Goal: Task Accomplishment & Management: Manage account settings

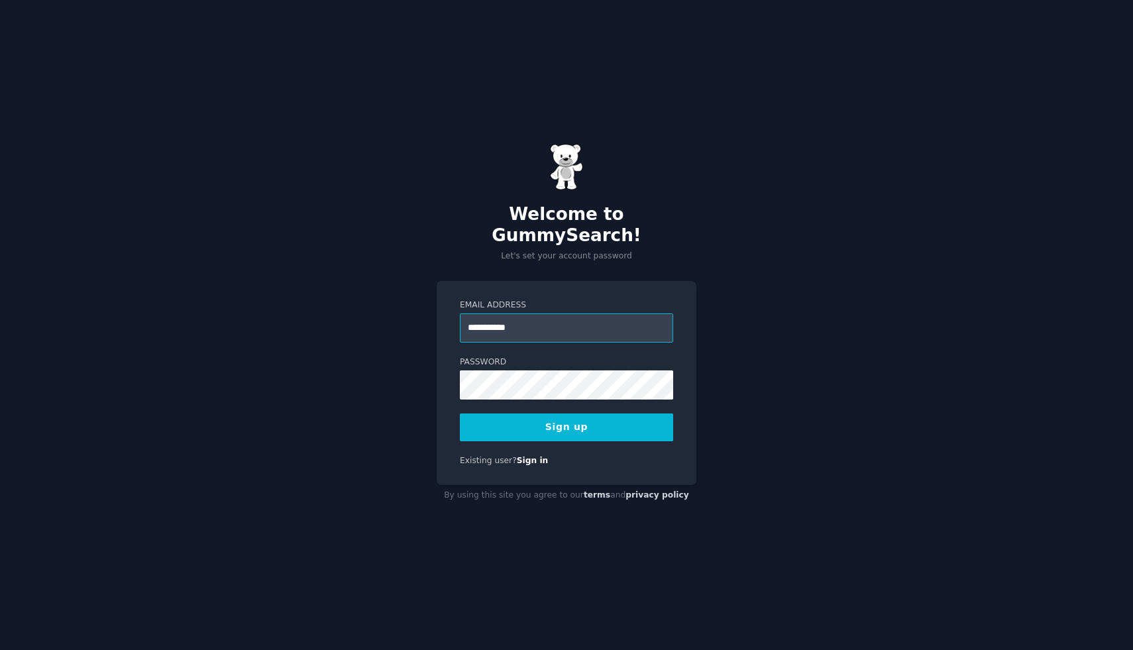
click at [534, 324] on input "**********" at bounding box center [566, 327] width 213 height 29
type input "**********"
click at [552, 420] on button "Sign up" at bounding box center [566, 427] width 213 height 28
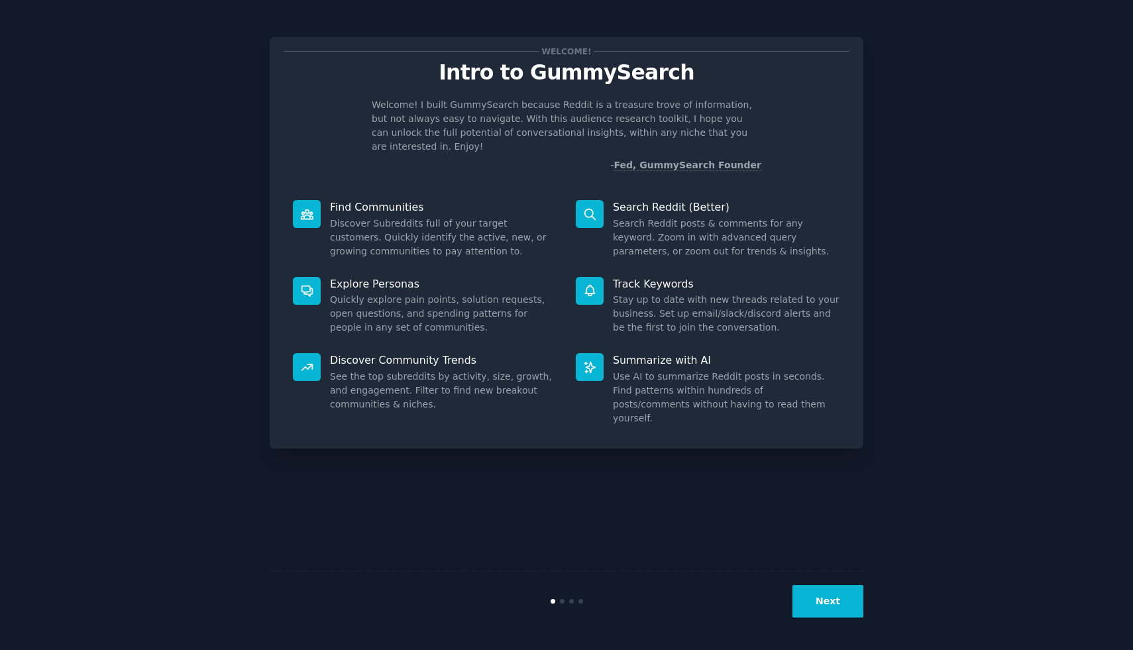
click at [832, 599] on button "Next" at bounding box center [827, 601] width 71 height 32
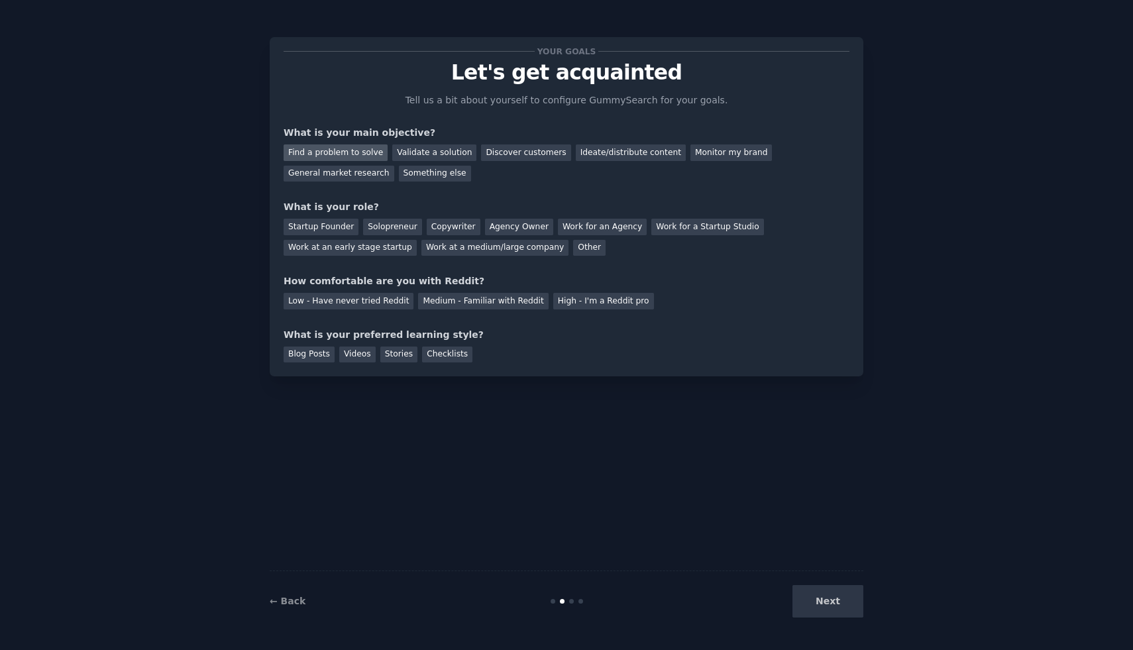
click at [350, 153] on div "Find a problem to solve" at bounding box center [335, 152] width 104 height 17
click at [418, 157] on div "Validate a solution" at bounding box center [434, 152] width 84 height 17
click at [338, 149] on div "Find a problem to solve" at bounding box center [335, 152] width 104 height 17
click at [393, 224] on div "Solopreneur" at bounding box center [392, 227] width 58 height 17
click at [515, 301] on div "Medium - Familiar with Reddit" at bounding box center [483, 301] width 130 height 17
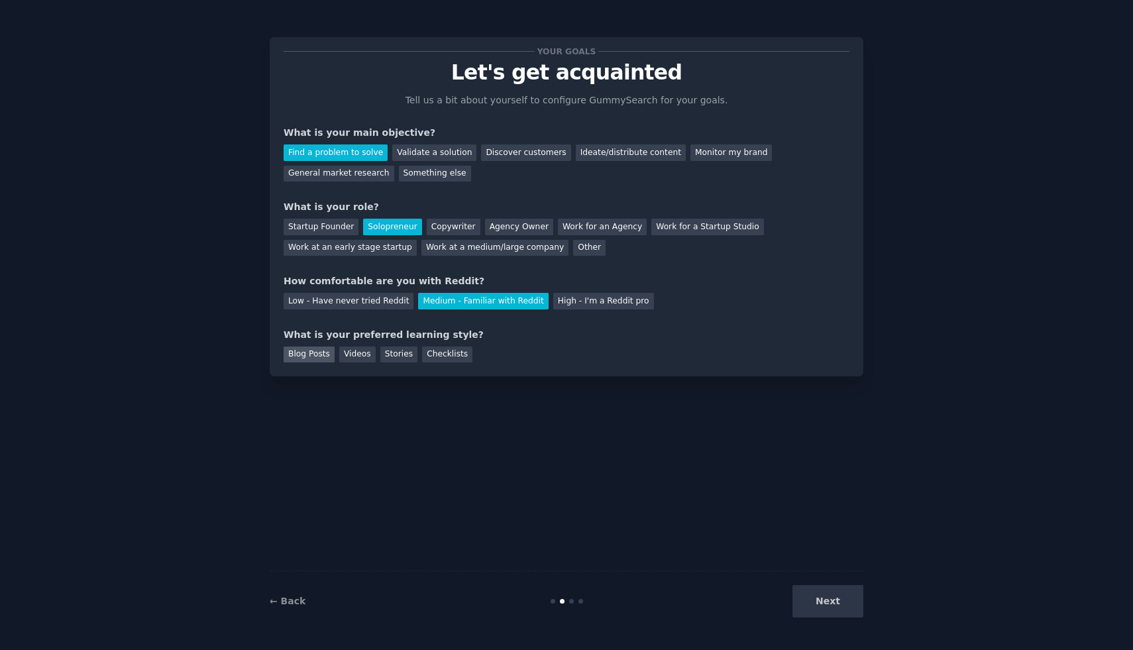
click at [308, 352] on div "Blog Posts" at bounding box center [308, 354] width 51 height 17
click at [830, 613] on button "Next" at bounding box center [827, 601] width 71 height 32
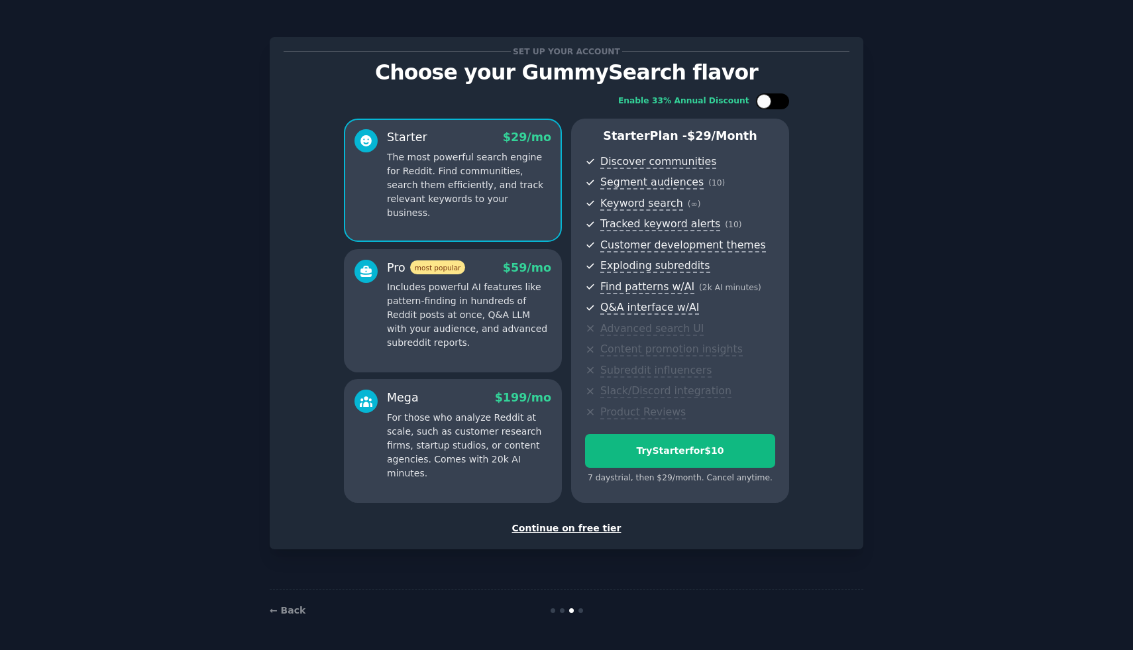
click at [762, 105] on div at bounding box center [763, 101] width 15 height 15
click at [778, 106] on div at bounding box center [781, 101] width 15 height 15
click at [760, 105] on div at bounding box center [763, 101] width 15 height 15
click at [779, 103] on div at bounding box center [781, 101] width 15 height 15
checkbox input "false"
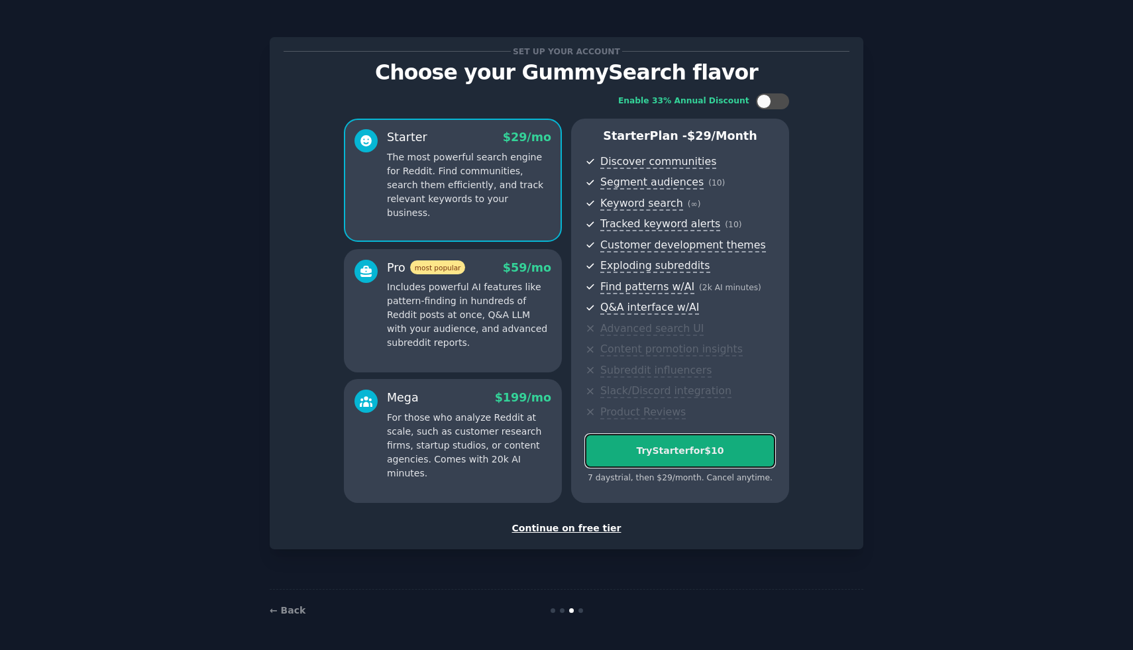
click at [631, 456] on div "Try Starter for $10" at bounding box center [679, 451] width 189 height 14
click at [582, 526] on div "Continue on free tier" at bounding box center [566, 528] width 566 height 14
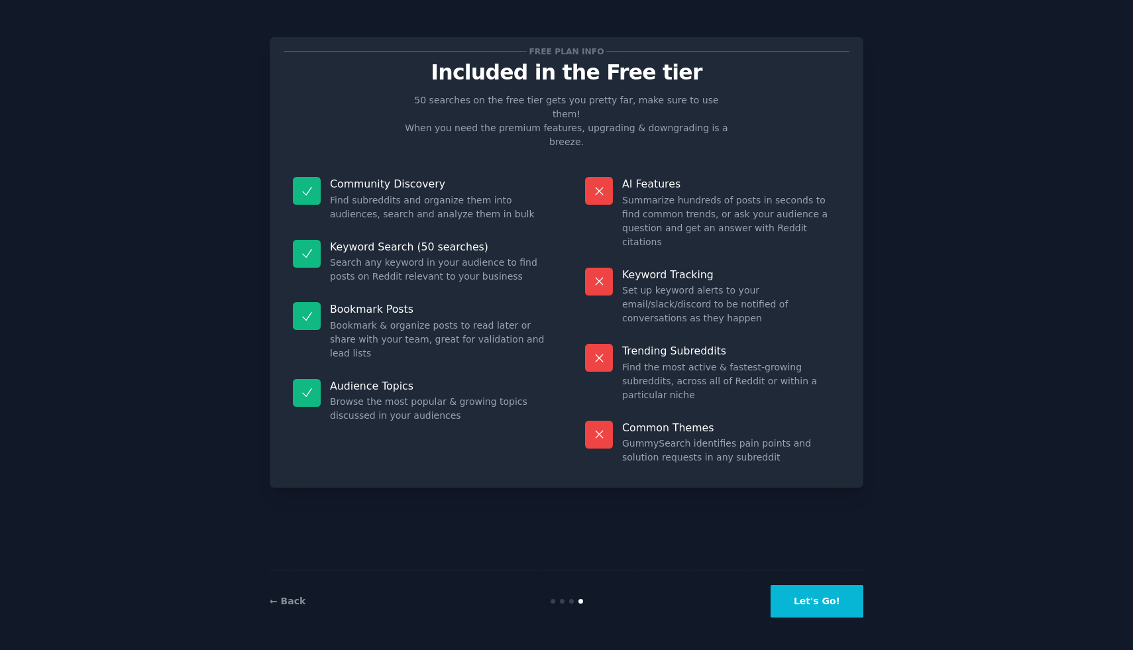
click at [288, 607] on div "← Back" at bounding box center [369, 601] width 198 height 14
click at [287, 602] on link "← Back" at bounding box center [288, 600] width 36 height 11
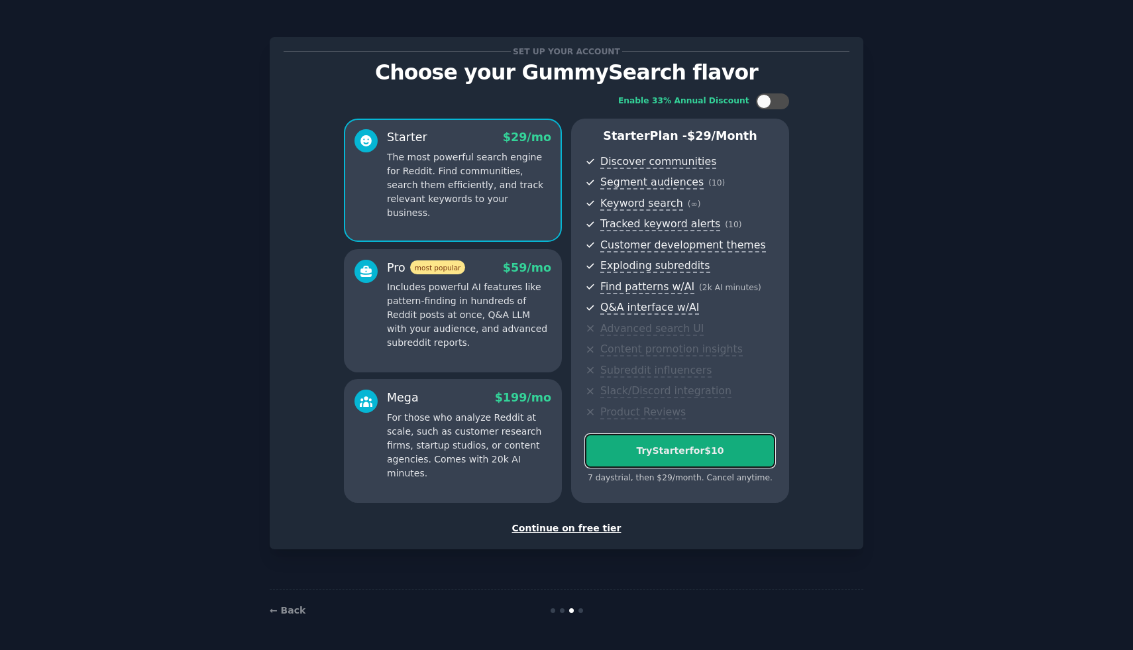
click at [623, 446] on div "Try Starter for $10" at bounding box center [679, 451] width 189 height 14
click at [582, 613] on div "← Back" at bounding box center [566, 610] width 593 height 42
click at [554, 525] on div "Continue on free tier" at bounding box center [566, 528] width 566 height 14
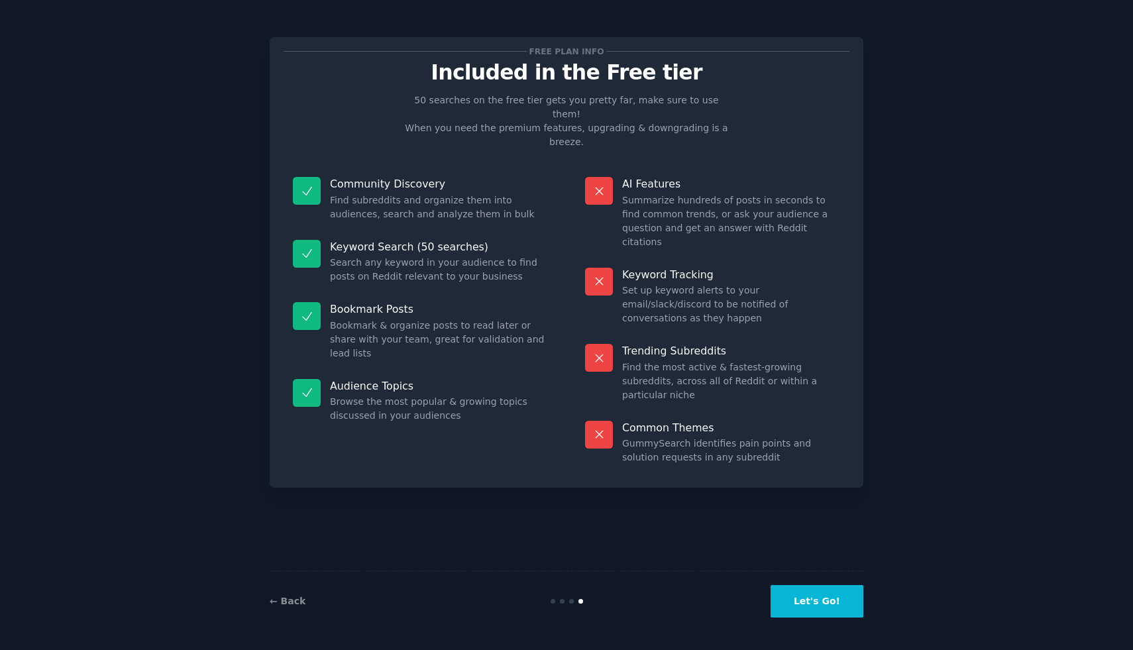
click at [797, 585] on button "Let's Go!" at bounding box center [816, 601] width 93 height 32
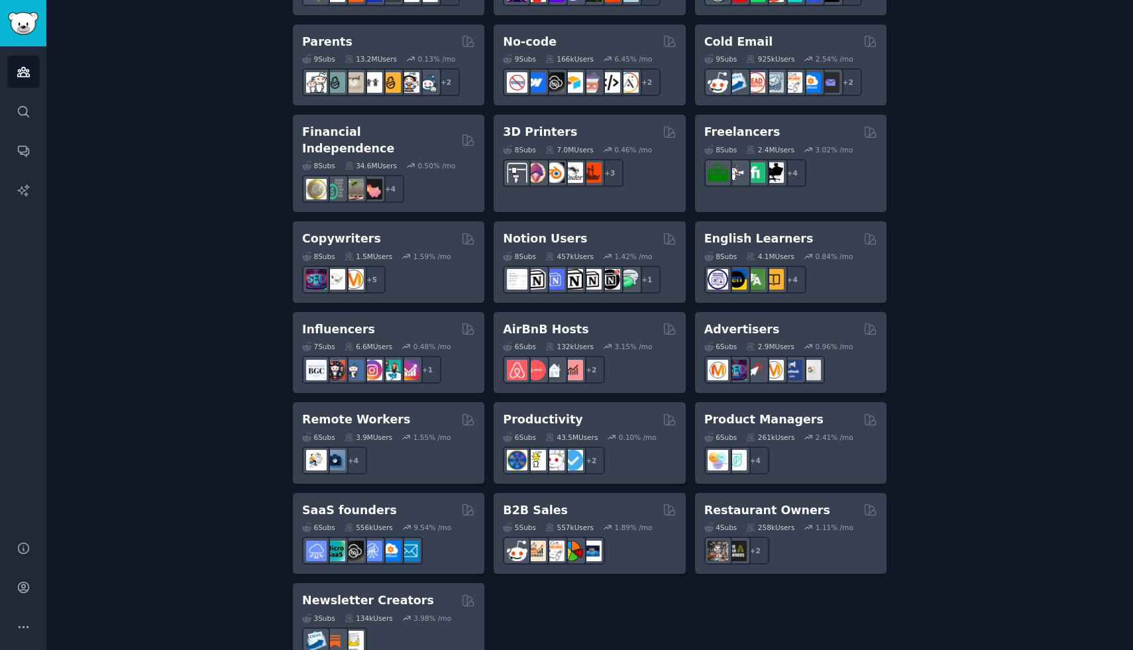
scroll to position [865, 0]
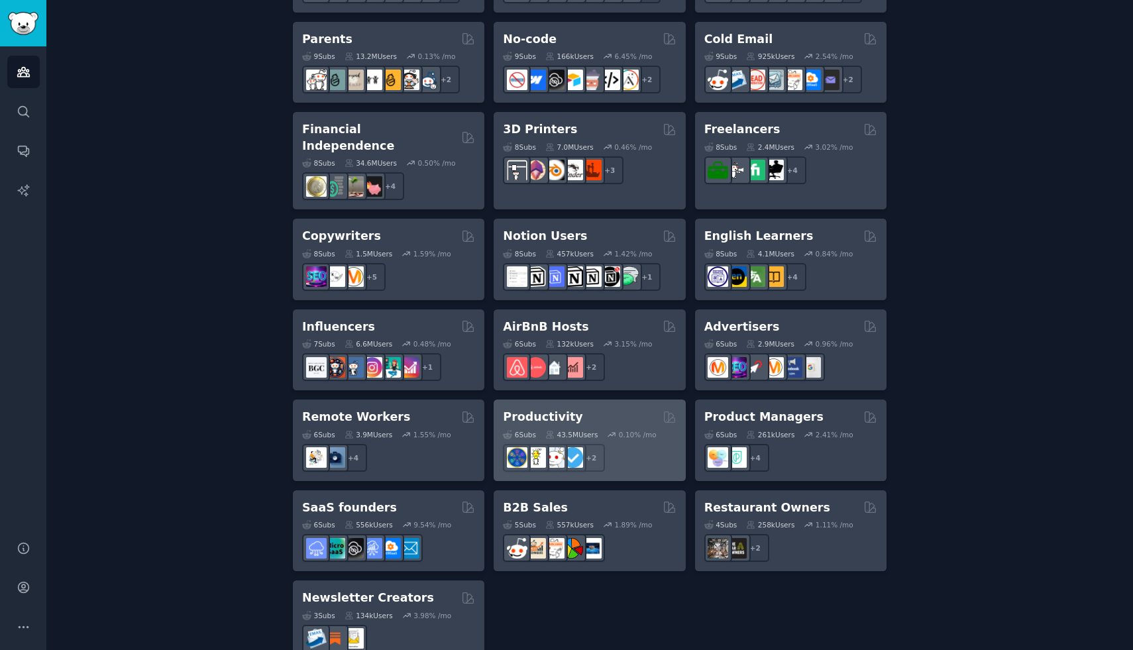
click at [539, 409] on h2 "Productivity" at bounding box center [542, 417] width 79 height 17
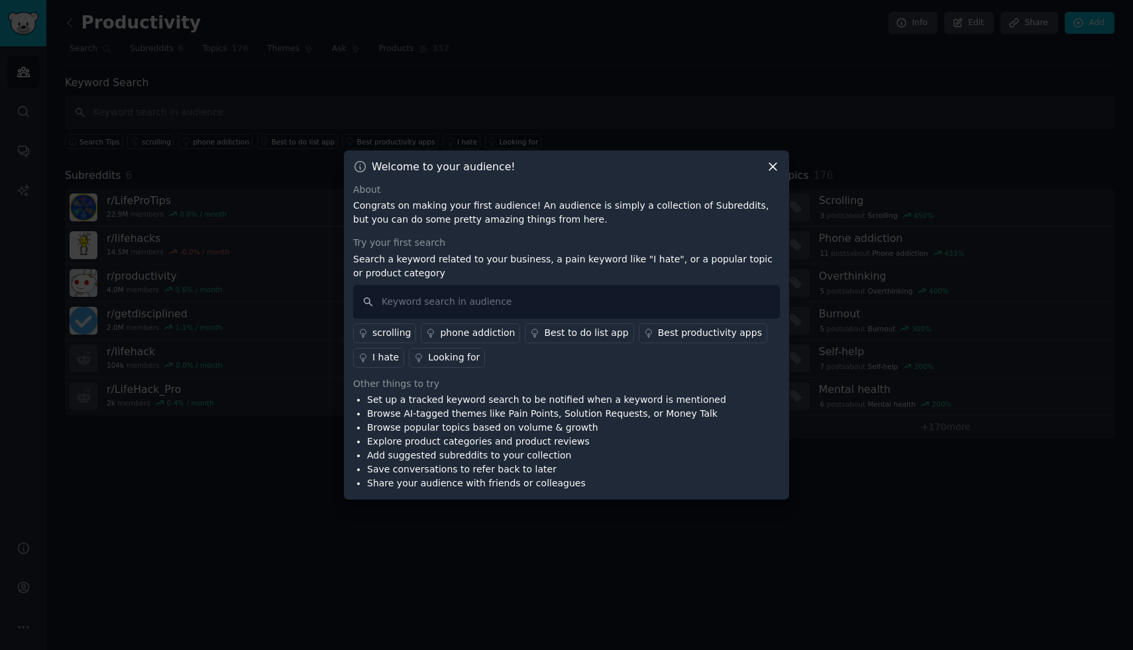
click at [378, 357] on div "I hate" at bounding box center [385, 357] width 26 height 14
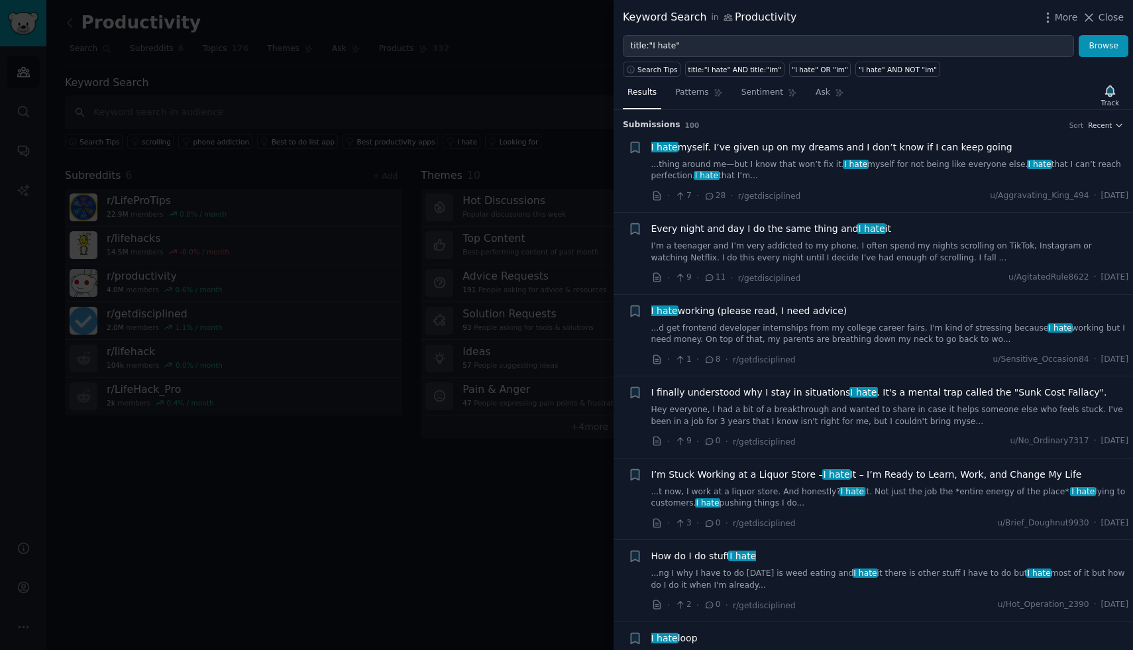
click at [1107, 131] on li "+ I hate myself. I’ve given up on my dreams and I don’t know if I can keep goin…" at bounding box center [872, 171] width 519 height 81
click at [1107, 128] on span "Recent" at bounding box center [1100, 125] width 24 height 9
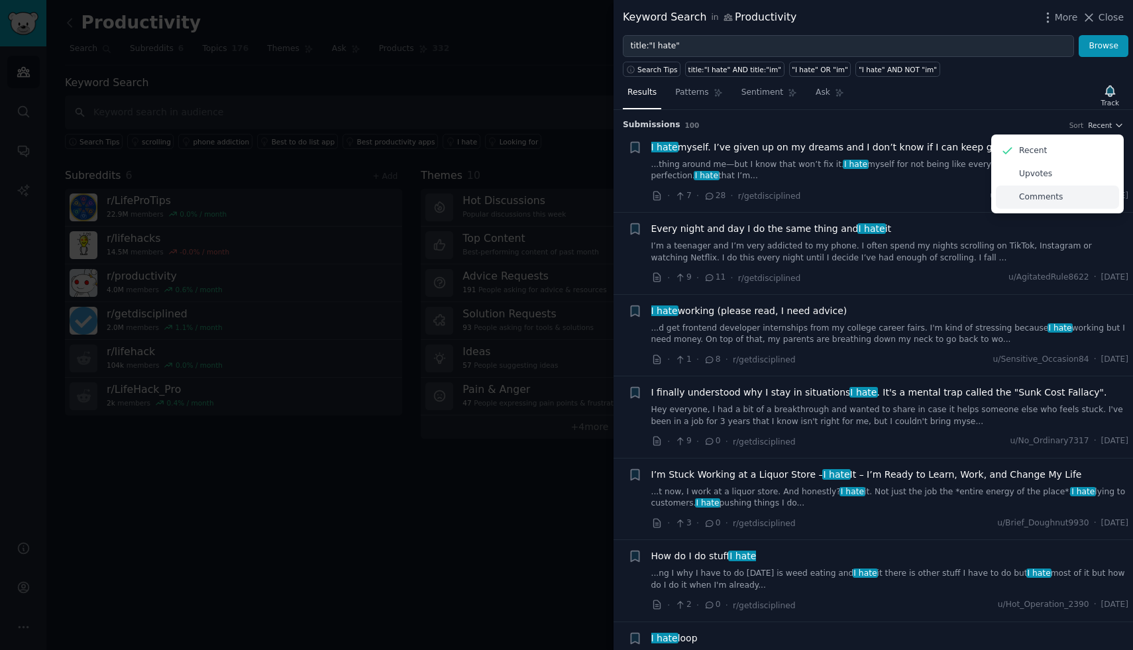
click at [1027, 189] on div "Comments" at bounding box center [1056, 196] width 123 height 23
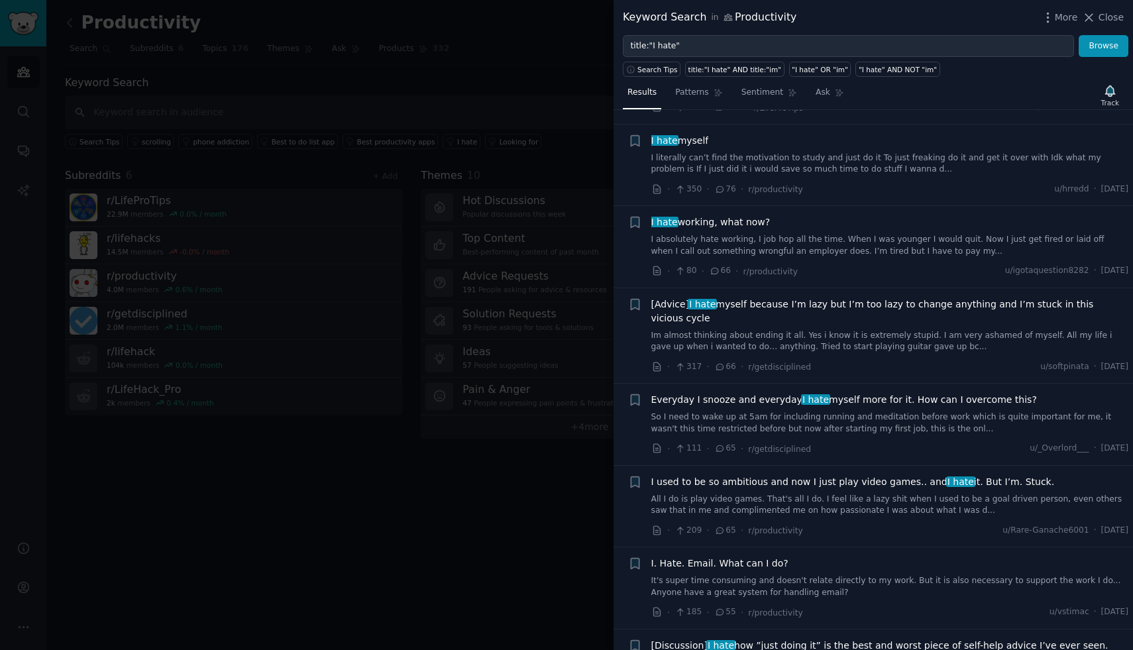
scroll to position [61, 0]
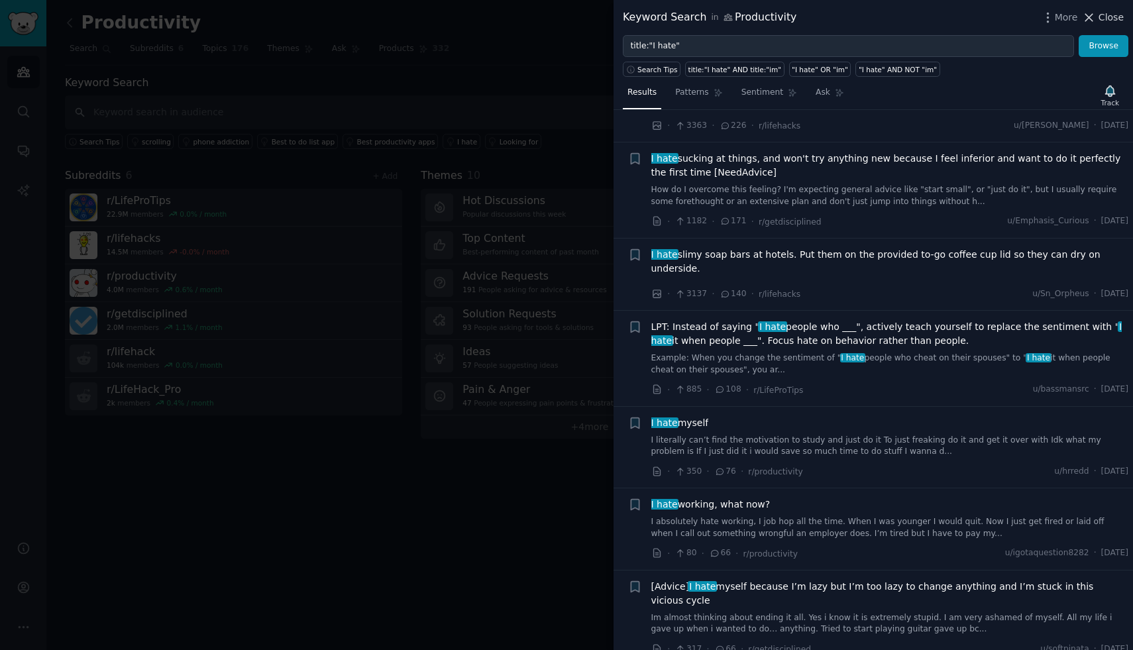
click at [1101, 18] on span "Close" at bounding box center [1110, 18] width 25 height 14
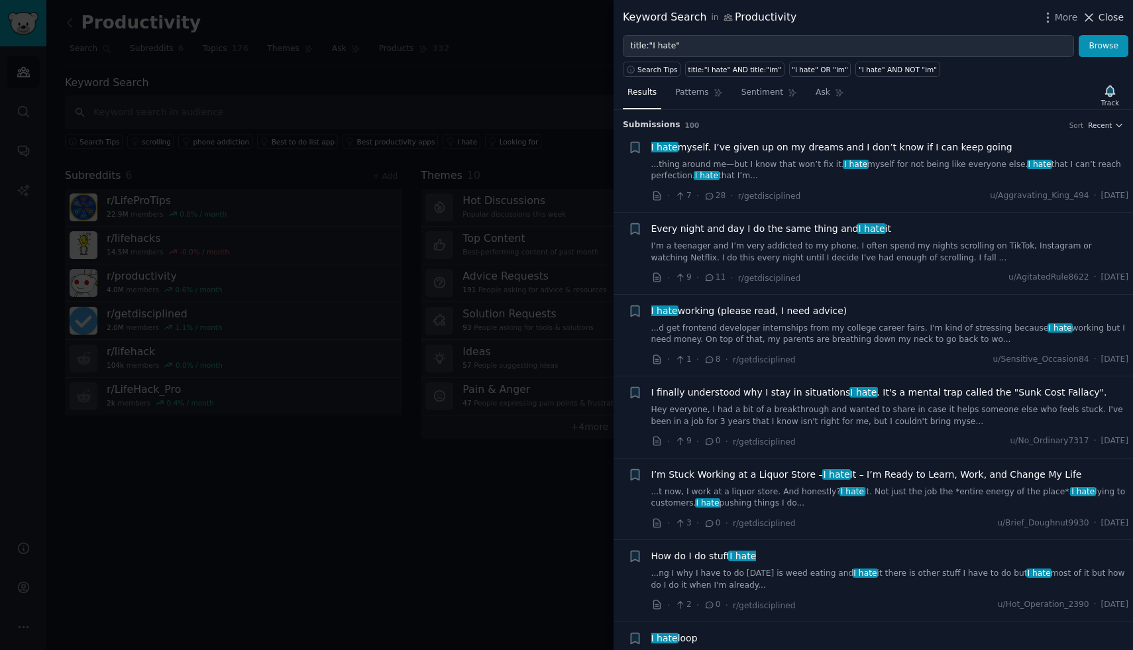
click at [1092, 13] on icon at bounding box center [1089, 18] width 14 height 14
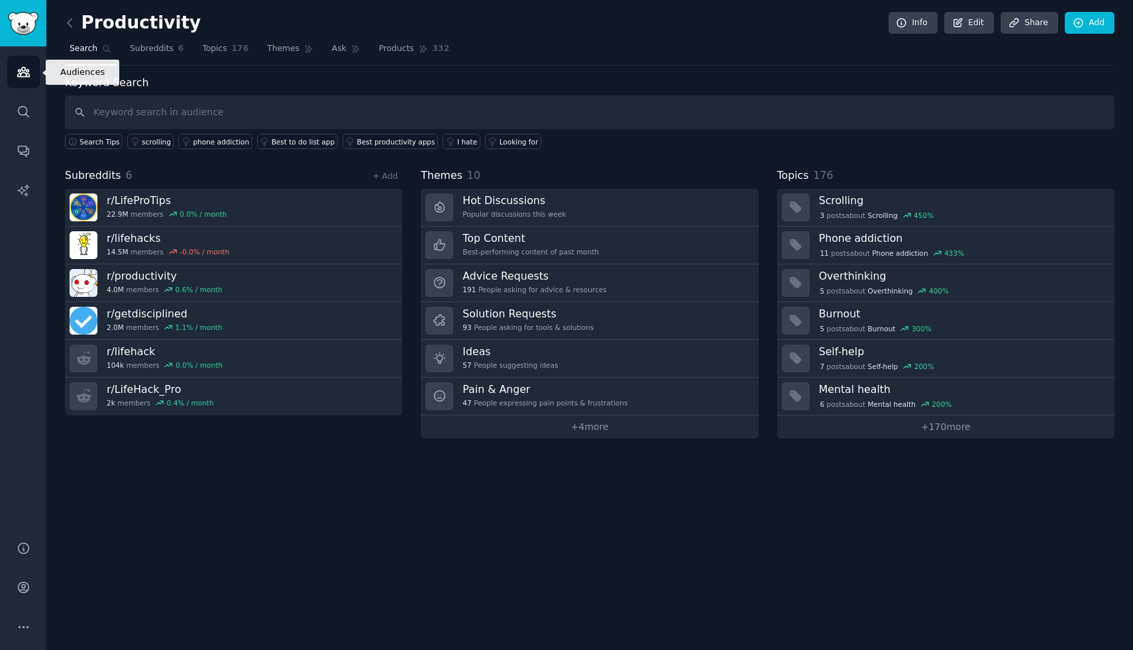
click at [21, 83] on link "Audiences" at bounding box center [23, 72] width 32 height 32
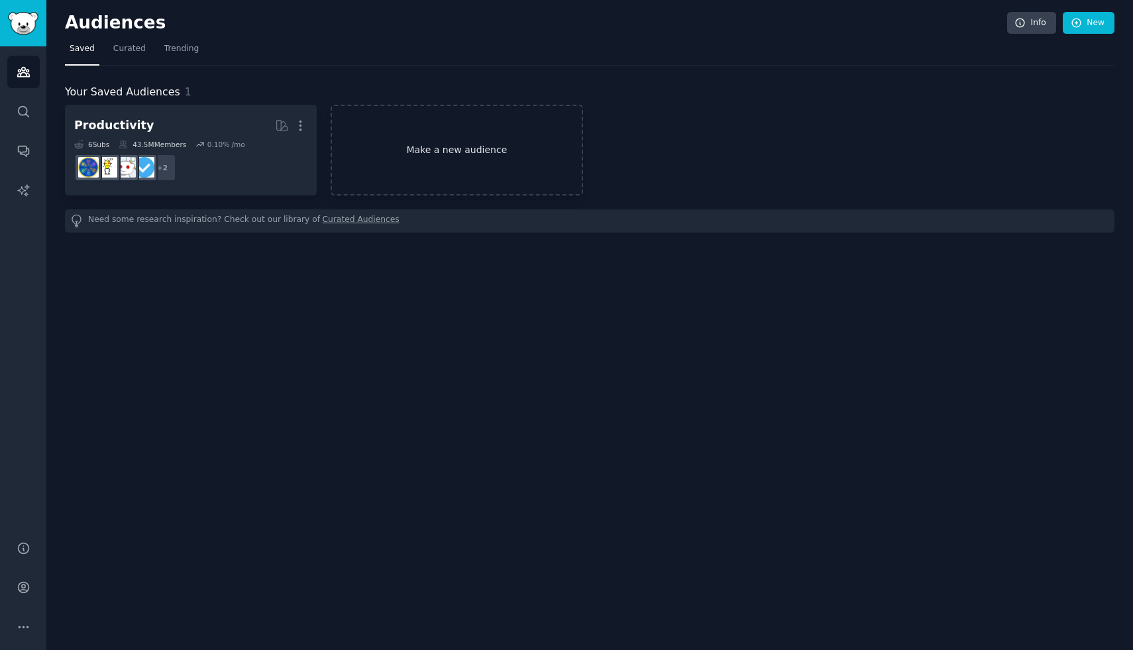
click at [471, 152] on link "Make a new audience" at bounding box center [456, 150] width 252 height 91
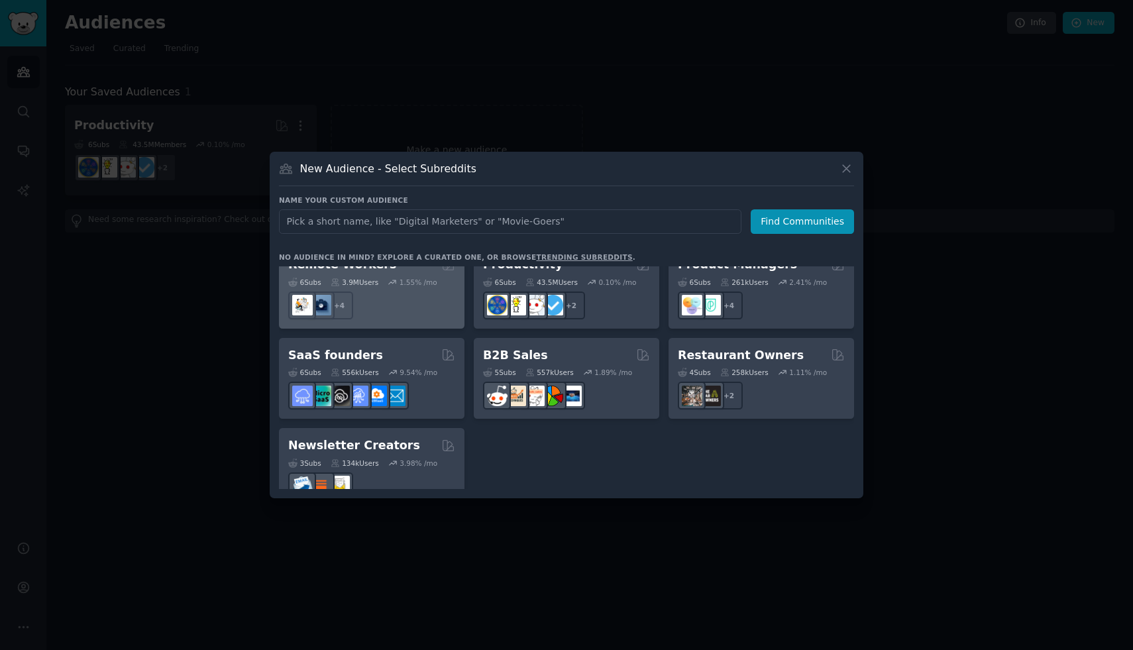
scroll to position [1034, 0]
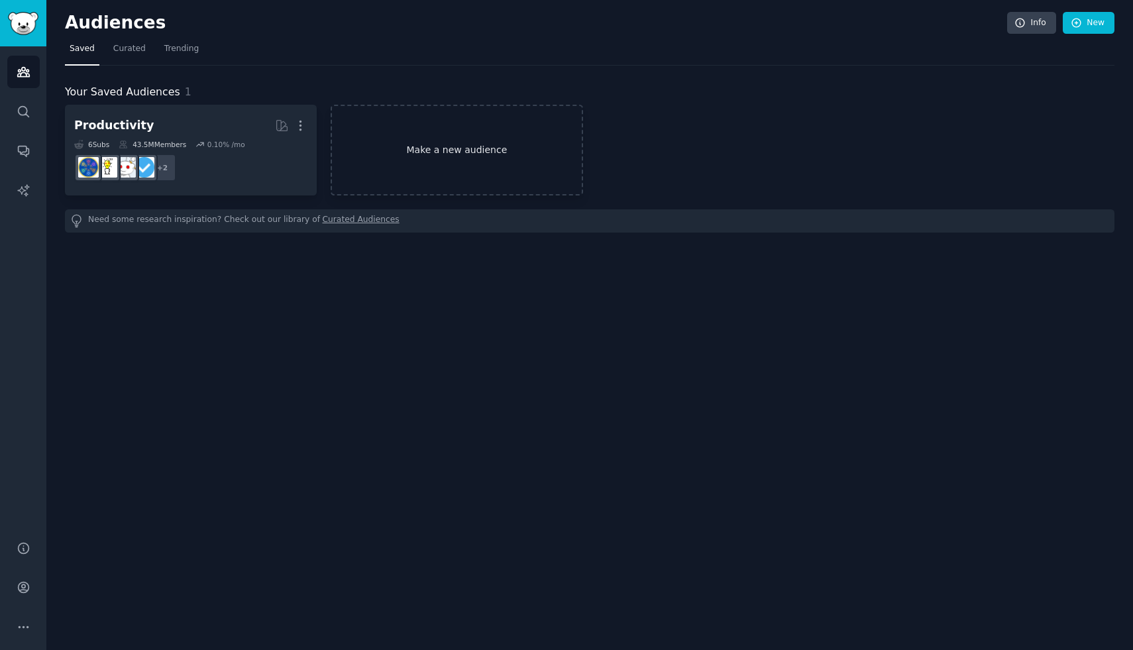
click at [437, 113] on link "Make a new audience" at bounding box center [456, 150] width 252 height 91
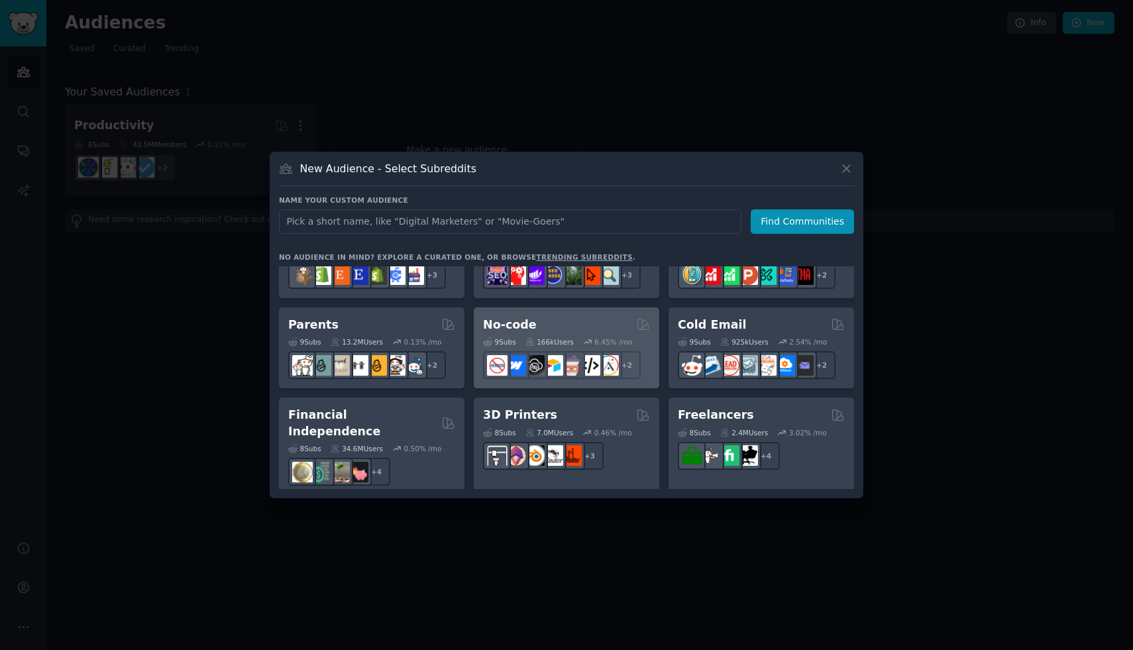
scroll to position [607, 0]
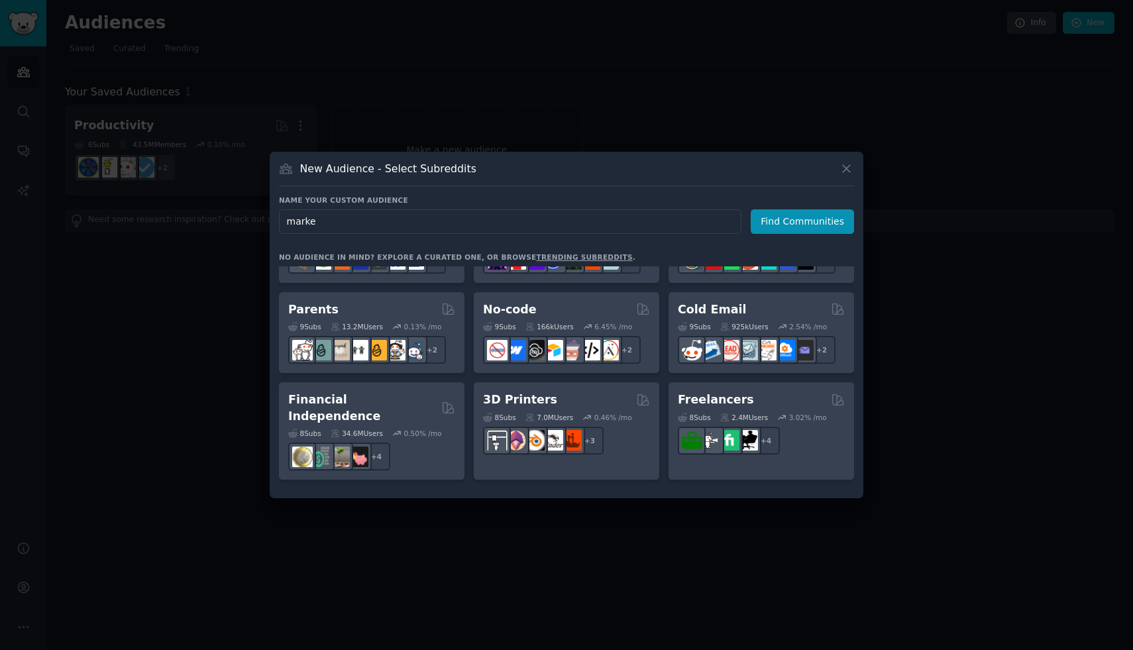
type input "marke"
click at [578, 256] on link "trending subreddits" at bounding box center [584, 257] width 96 height 8
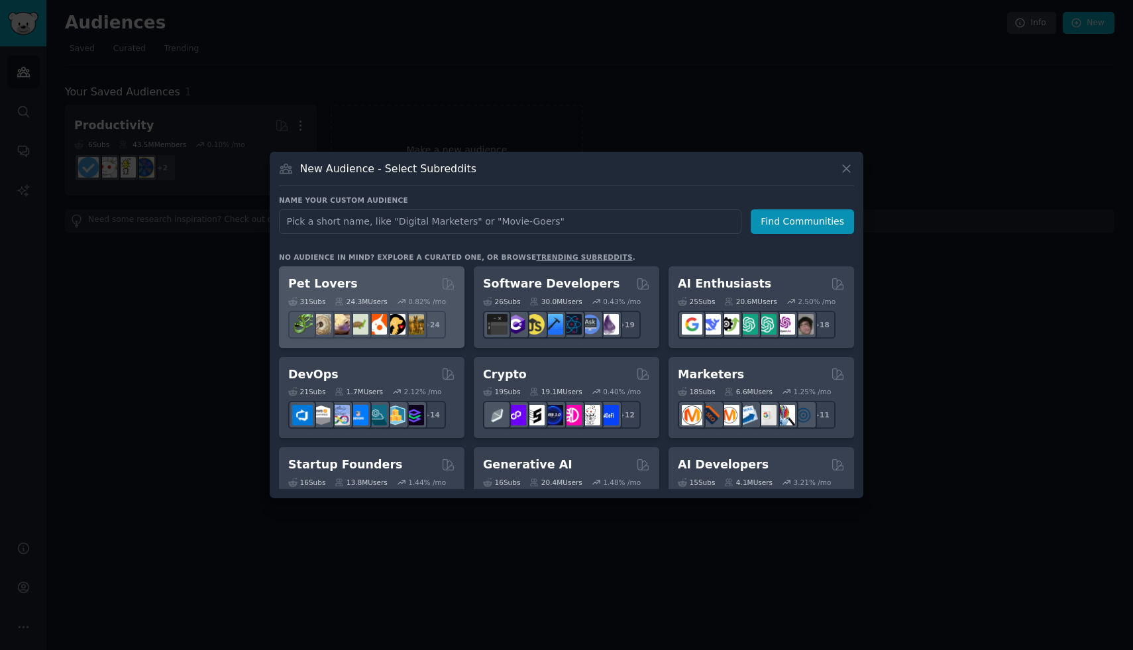
click at [372, 276] on div "Pet Lovers" at bounding box center [371, 284] width 167 height 17
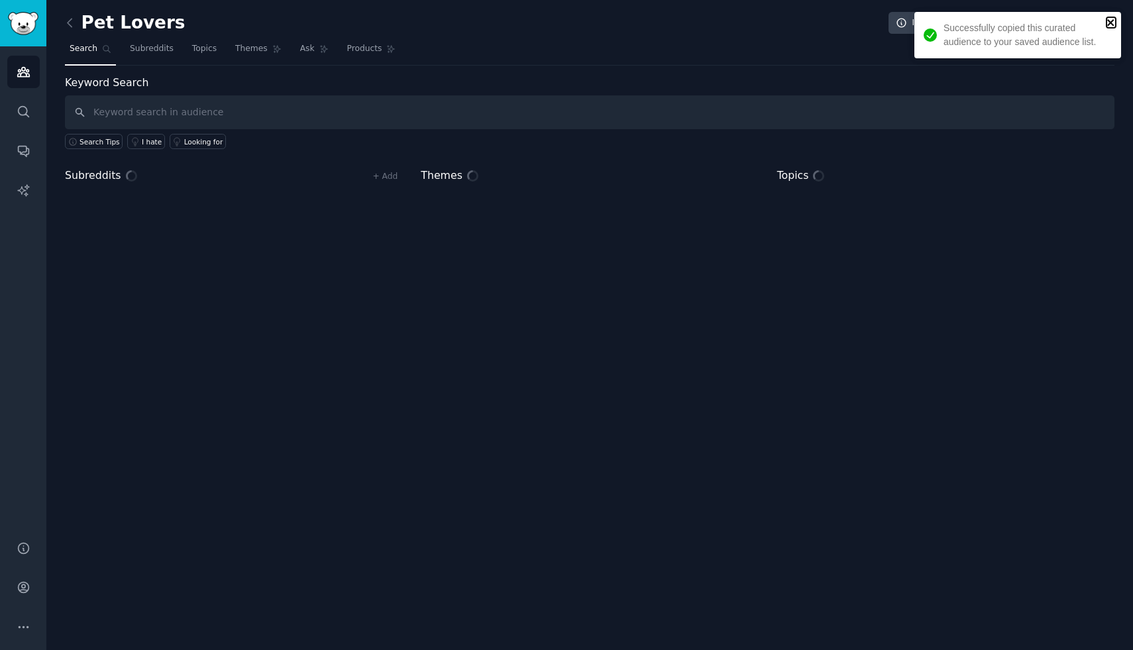
click at [1108, 22] on icon "close" at bounding box center [1110, 22] width 9 height 11
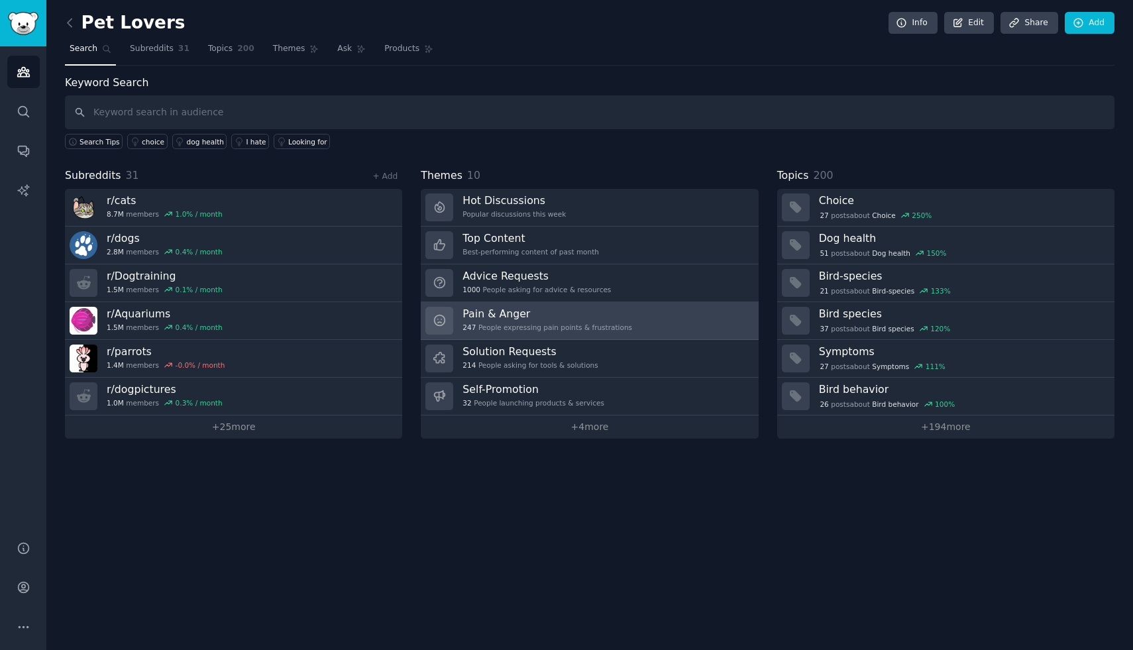
click at [596, 311] on h3 "Pain & Anger" at bounding box center [547, 314] width 170 height 14
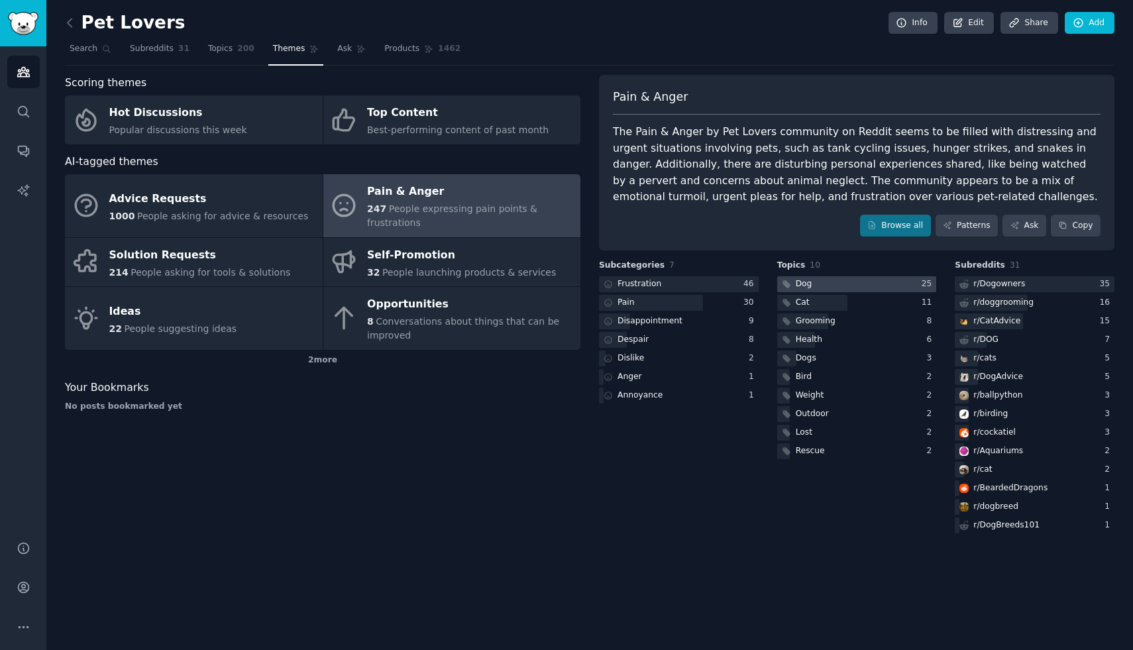
click at [804, 281] on div "Dog" at bounding box center [803, 284] width 17 height 12
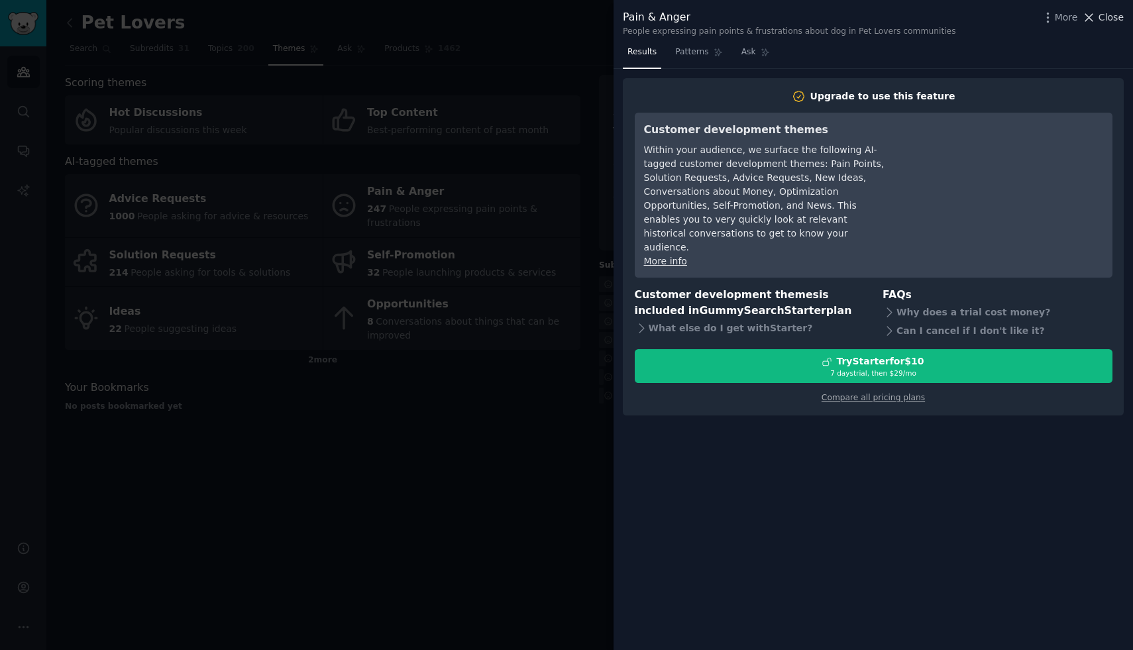
click at [1103, 15] on span "Close" at bounding box center [1110, 18] width 25 height 14
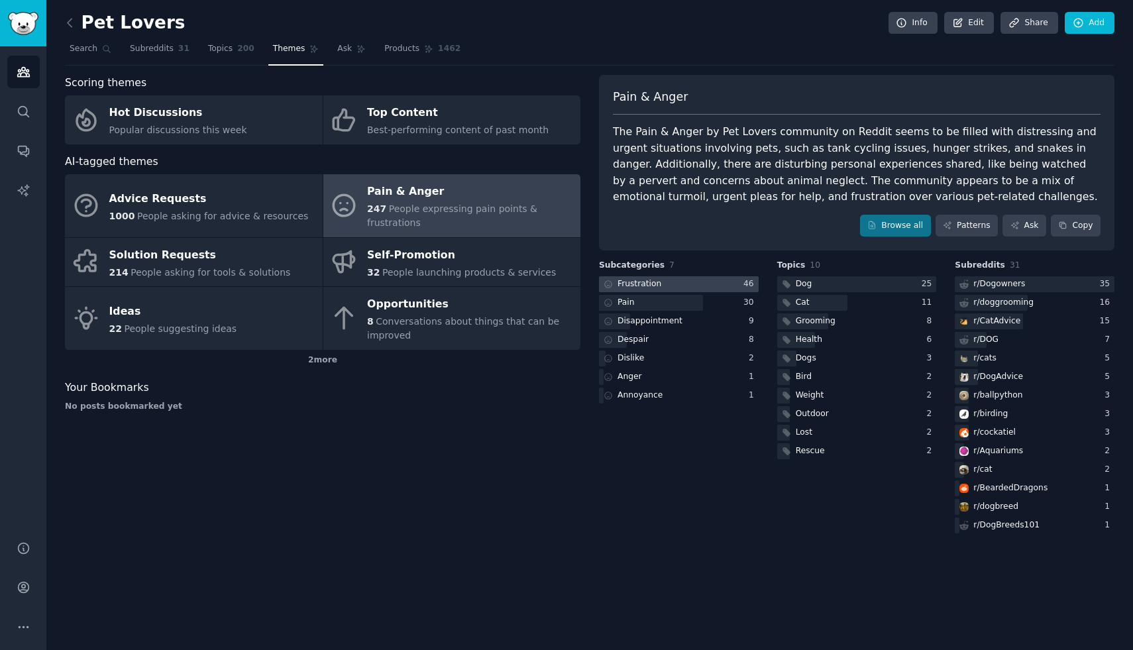
click at [689, 285] on div at bounding box center [679, 284] width 160 height 17
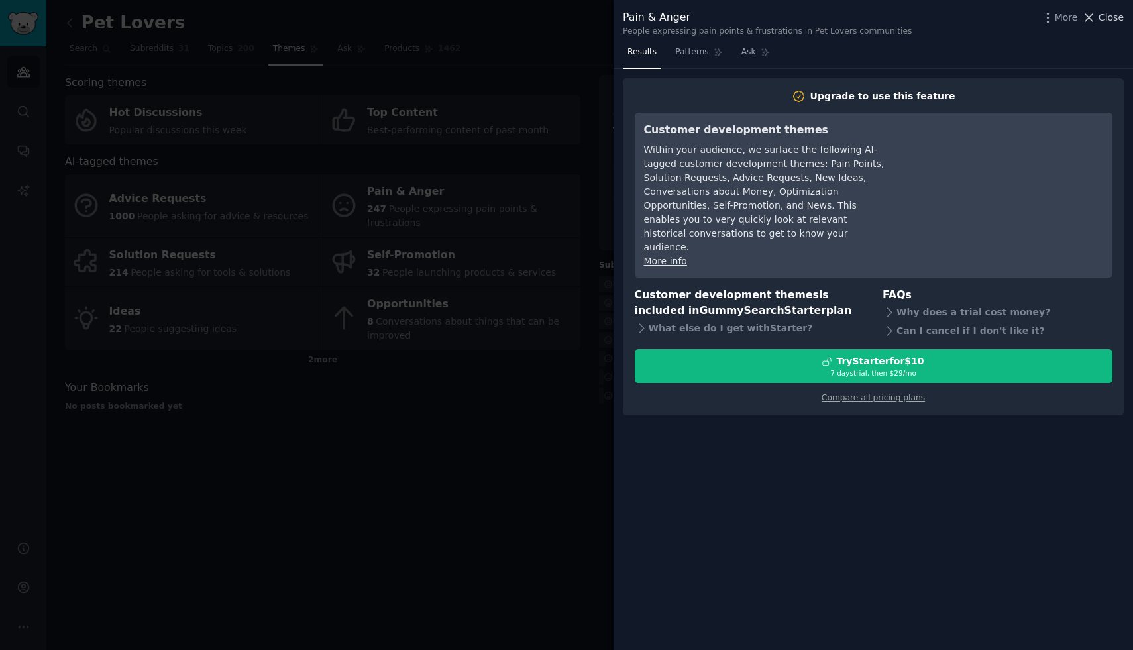
click at [1107, 17] on span "Close" at bounding box center [1110, 18] width 25 height 14
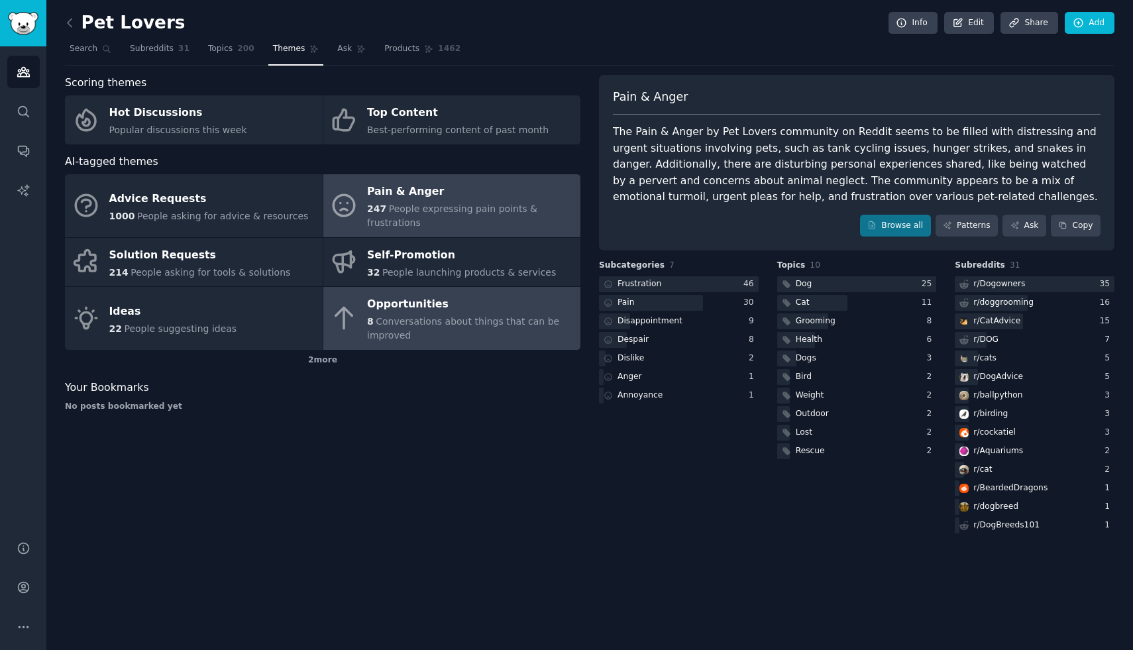
click at [401, 320] on span "Conversations about things that can be improved" at bounding box center [463, 328] width 192 height 25
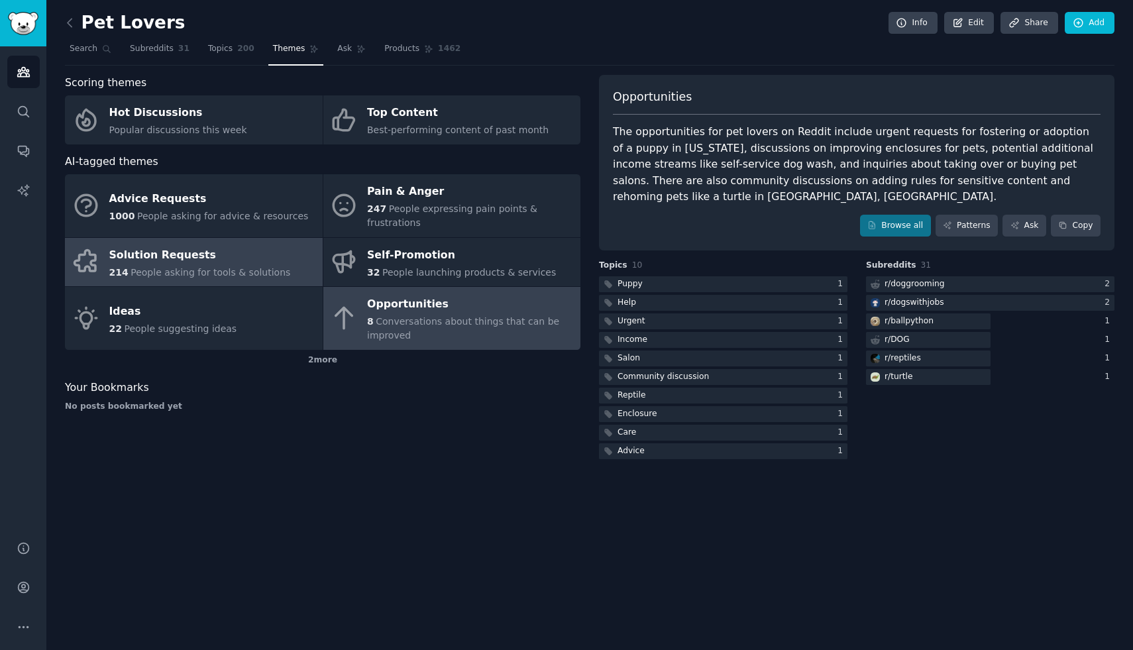
click at [255, 262] on div "Solution Requests" at bounding box center [199, 254] width 181 height 21
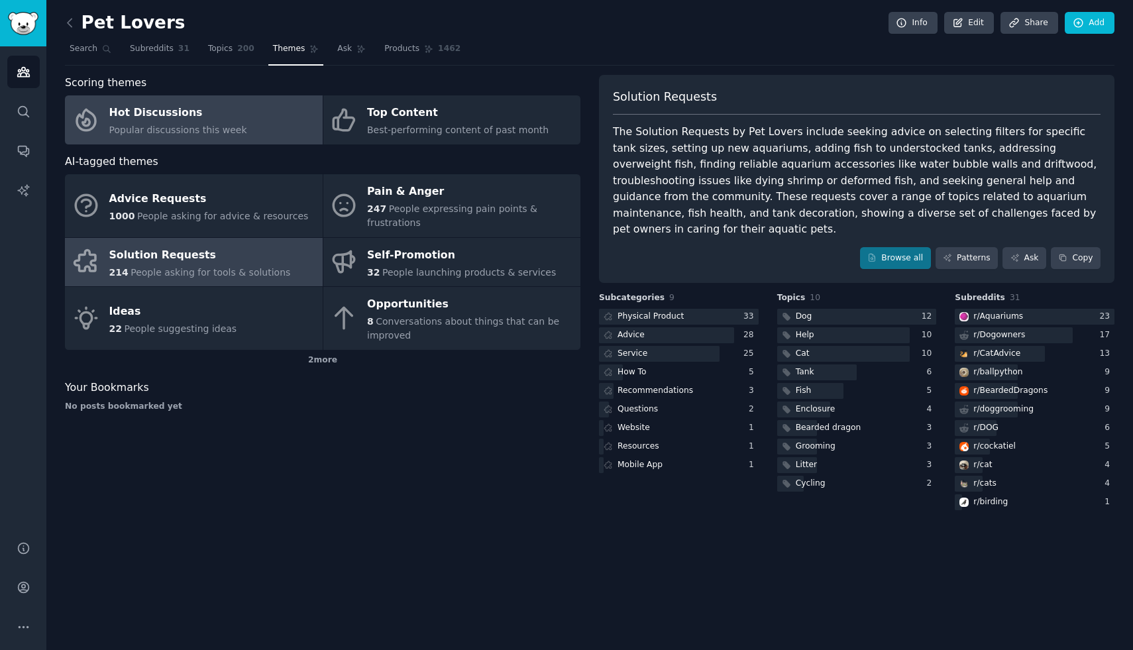
click at [223, 137] on link "Hot Discussions Popular discussions this week" at bounding box center [194, 119] width 258 height 49
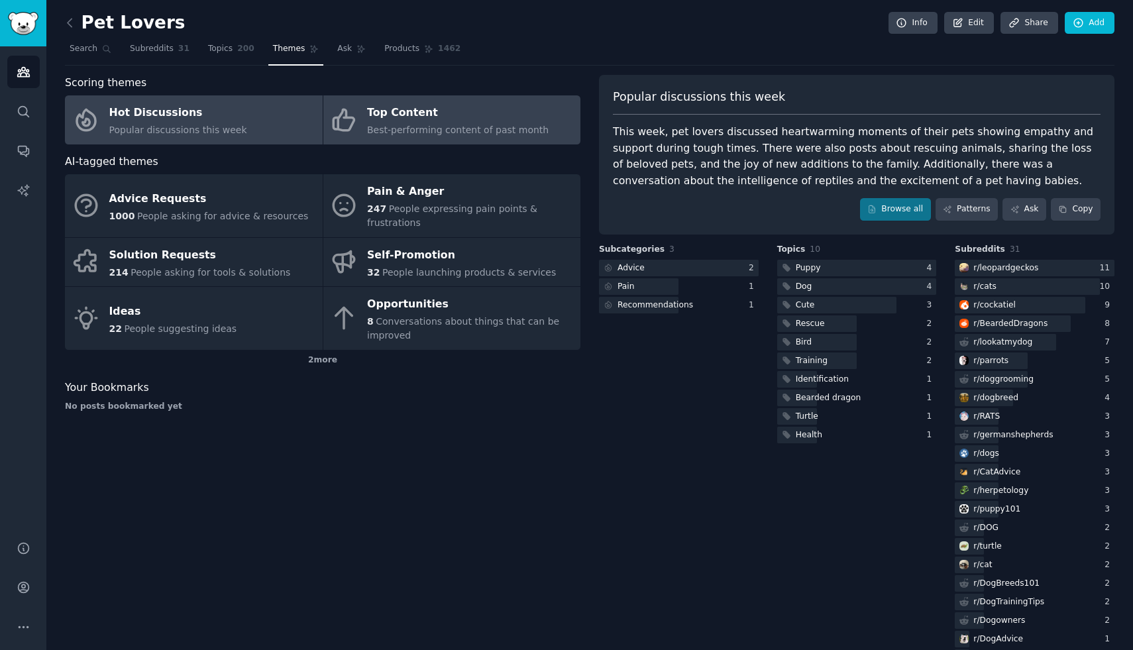
click at [431, 109] on div "Top Content" at bounding box center [457, 113] width 181 height 21
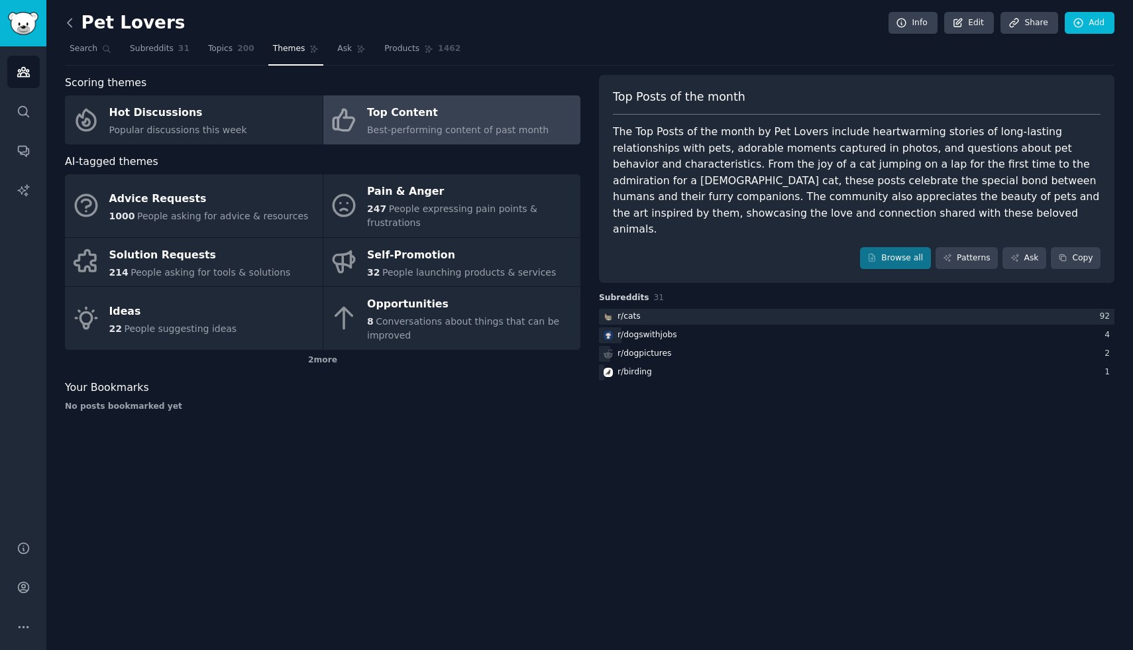
click at [66, 18] on icon at bounding box center [70, 23] width 14 height 14
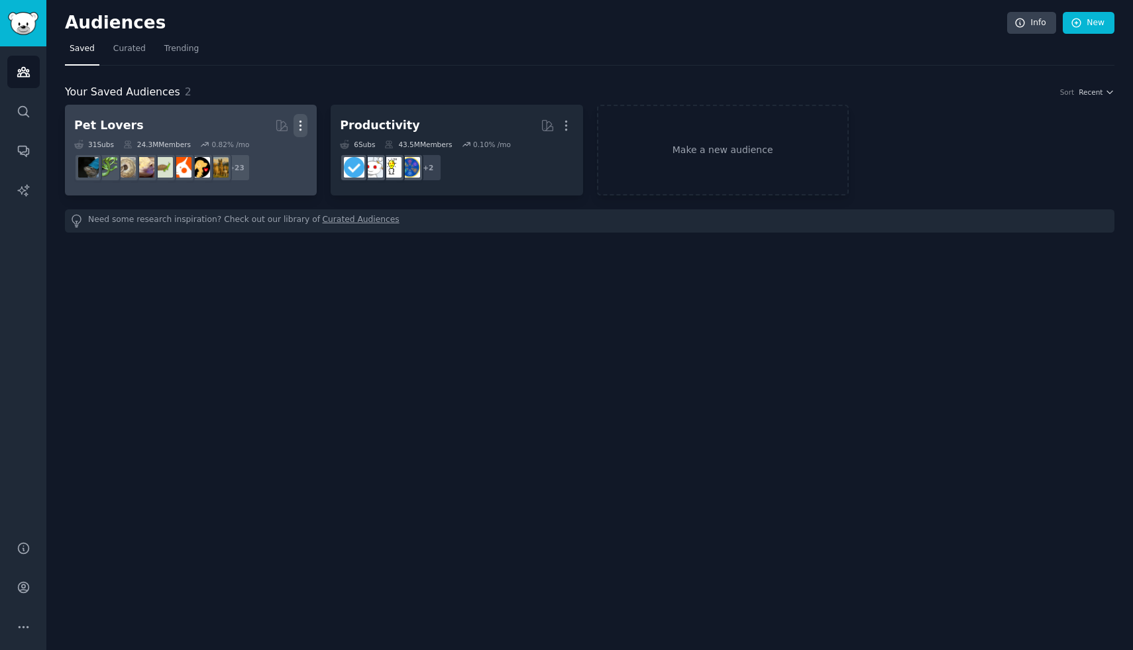
click at [302, 130] on icon "button" at bounding box center [300, 126] width 14 height 14
click at [283, 150] on div "Delete" at bounding box center [255, 154] width 63 height 28
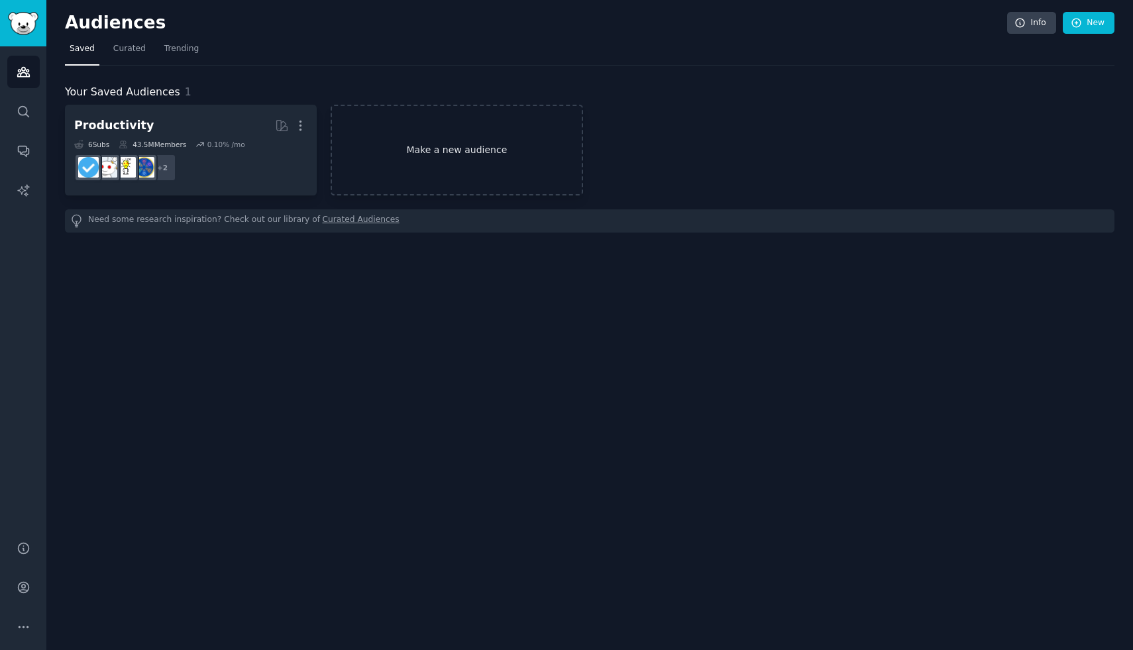
click at [439, 179] on link "Make a new audience" at bounding box center [456, 150] width 252 height 91
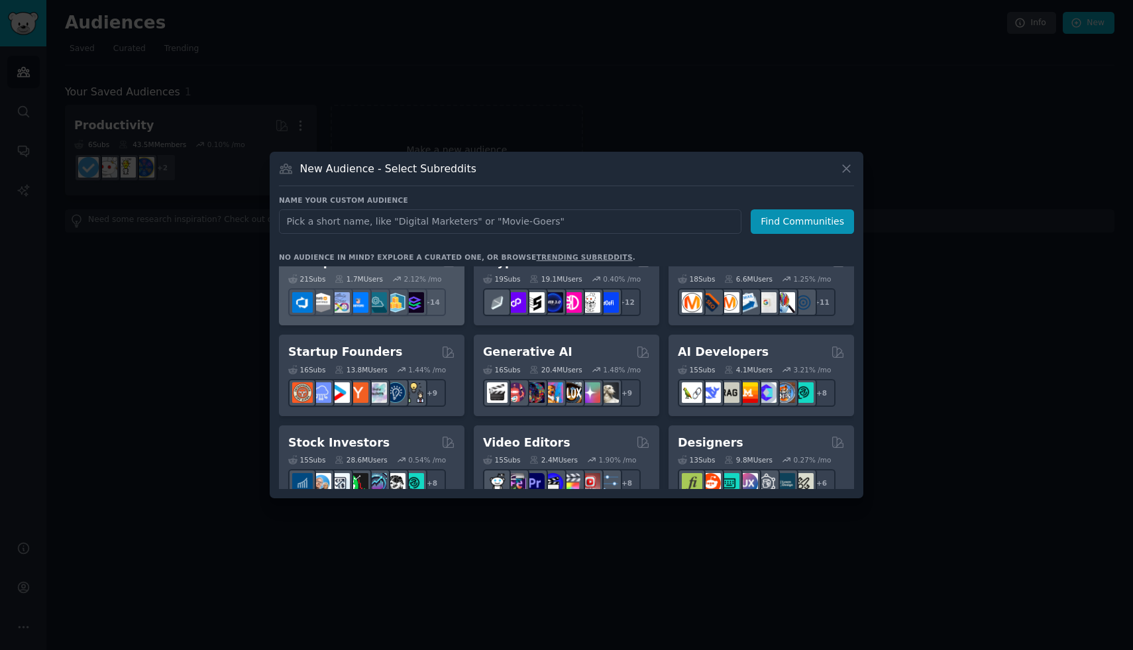
scroll to position [114, 0]
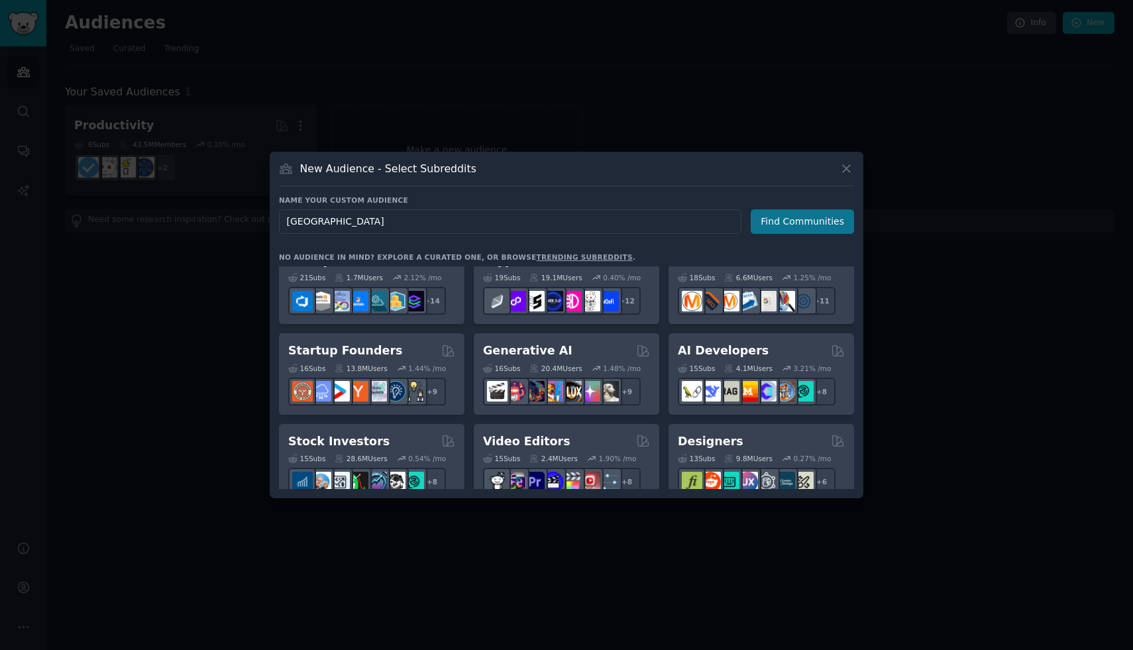
type input "Mexico"
click at [774, 229] on button "Find Communities" at bounding box center [801, 221] width 103 height 25
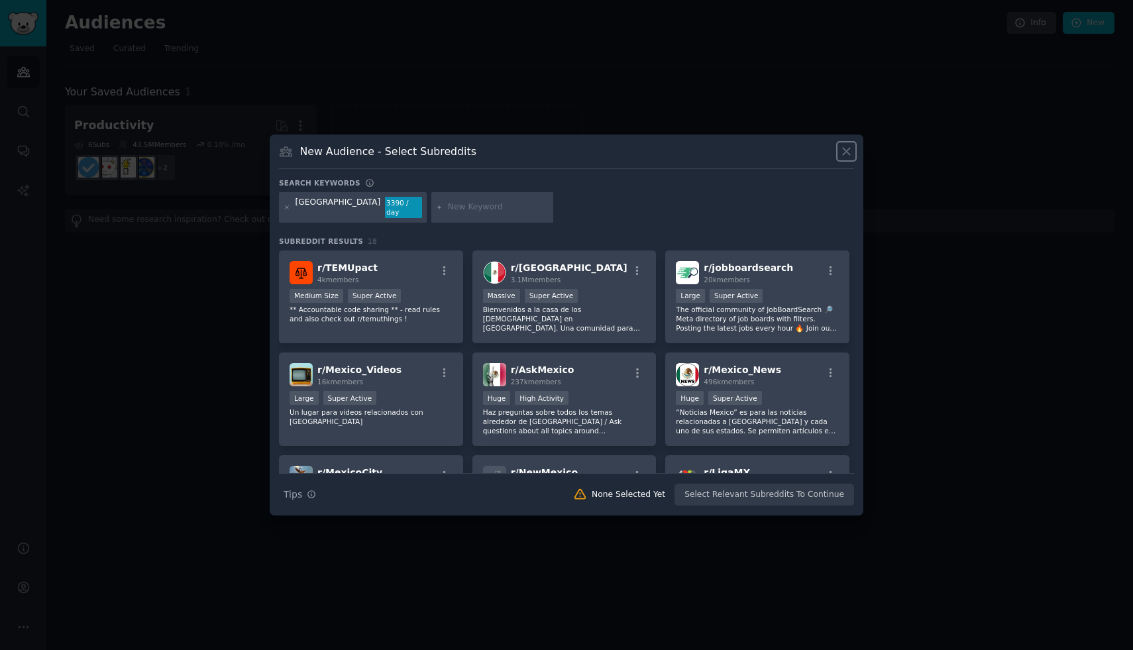
click at [848, 154] on icon at bounding box center [845, 151] width 7 height 7
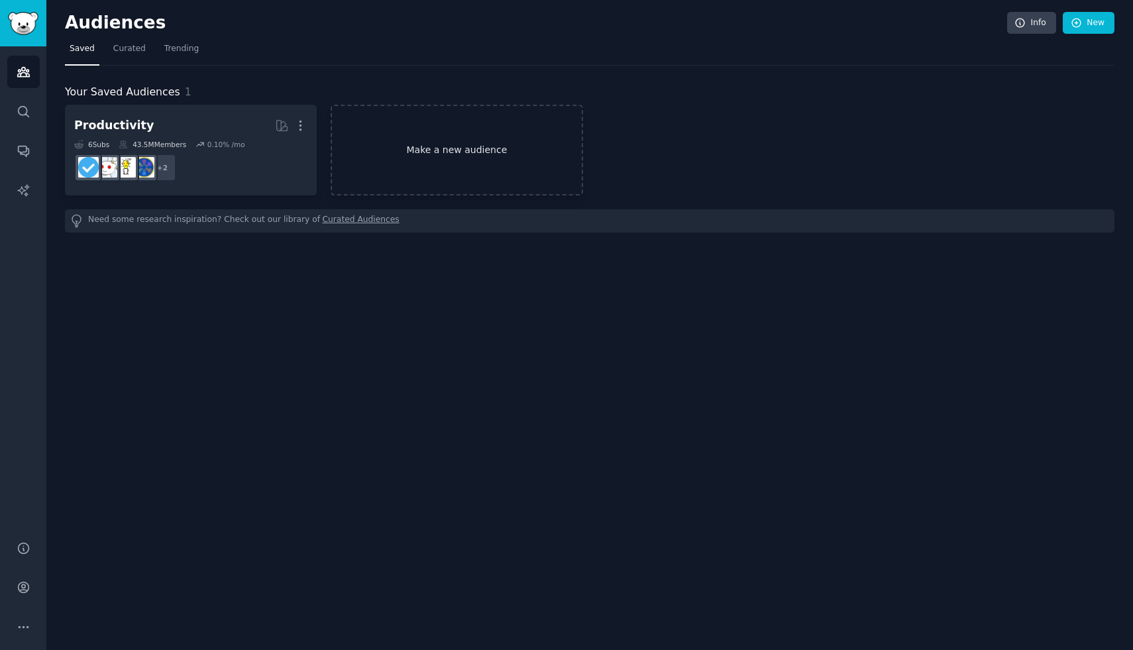
click at [354, 146] on link "Make a new audience" at bounding box center [456, 150] width 252 height 91
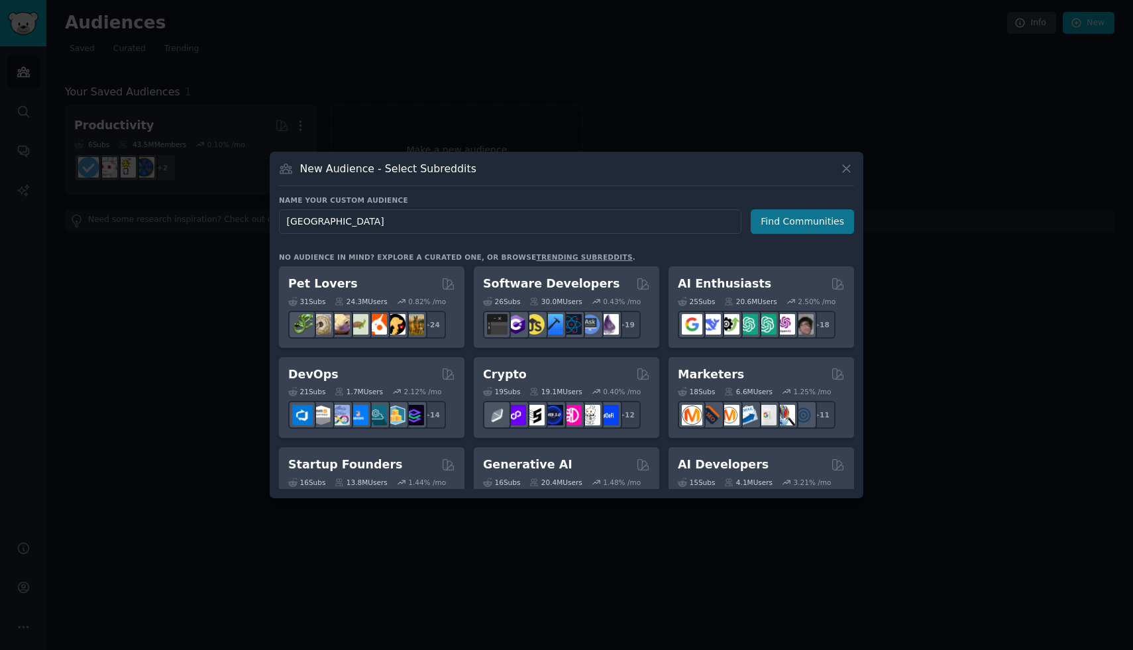
type input "mexico city"
click at [807, 220] on button "Find Communities" at bounding box center [801, 221] width 103 height 25
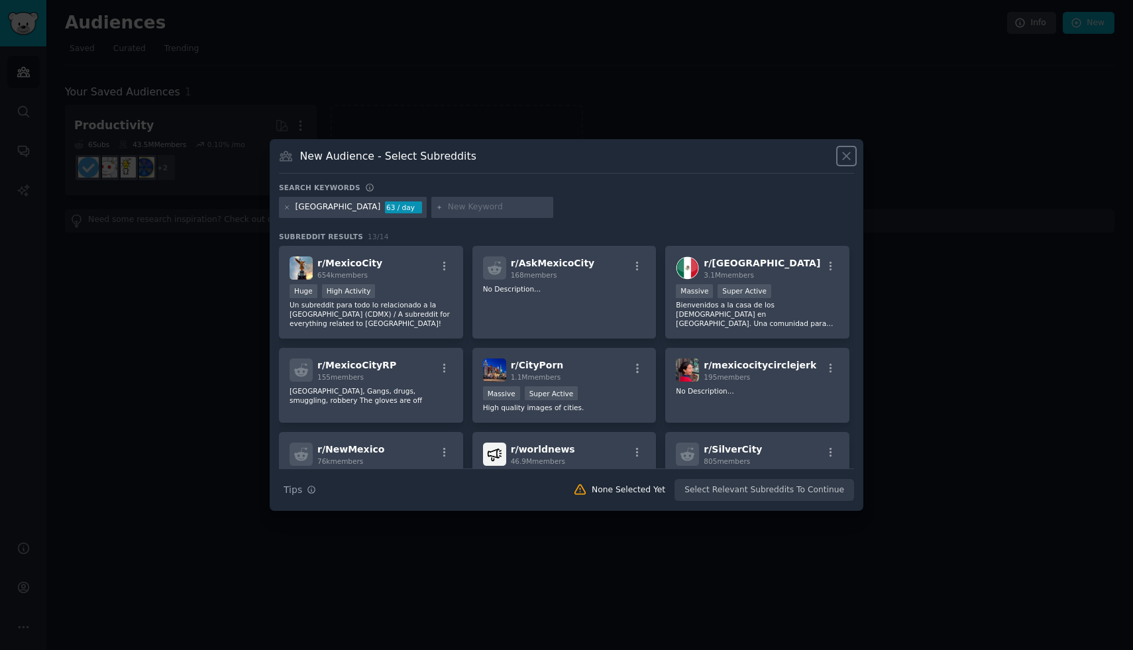
click at [846, 159] on icon at bounding box center [846, 156] width 14 height 14
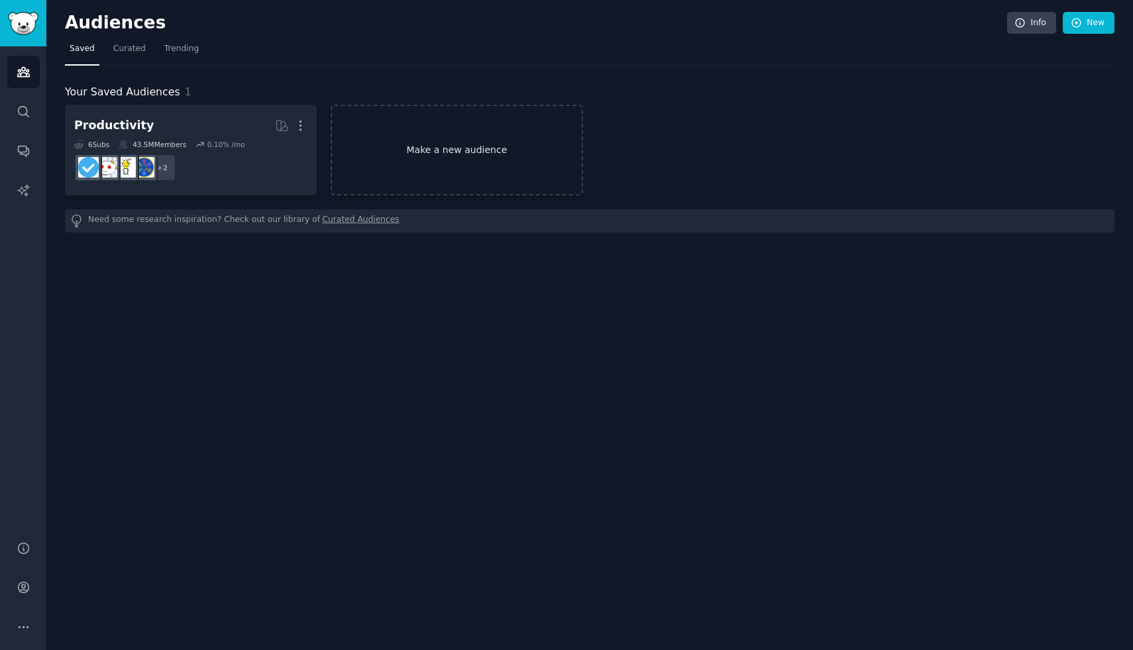
click at [352, 158] on link "Make a new audience" at bounding box center [456, 150] width 252 height 91
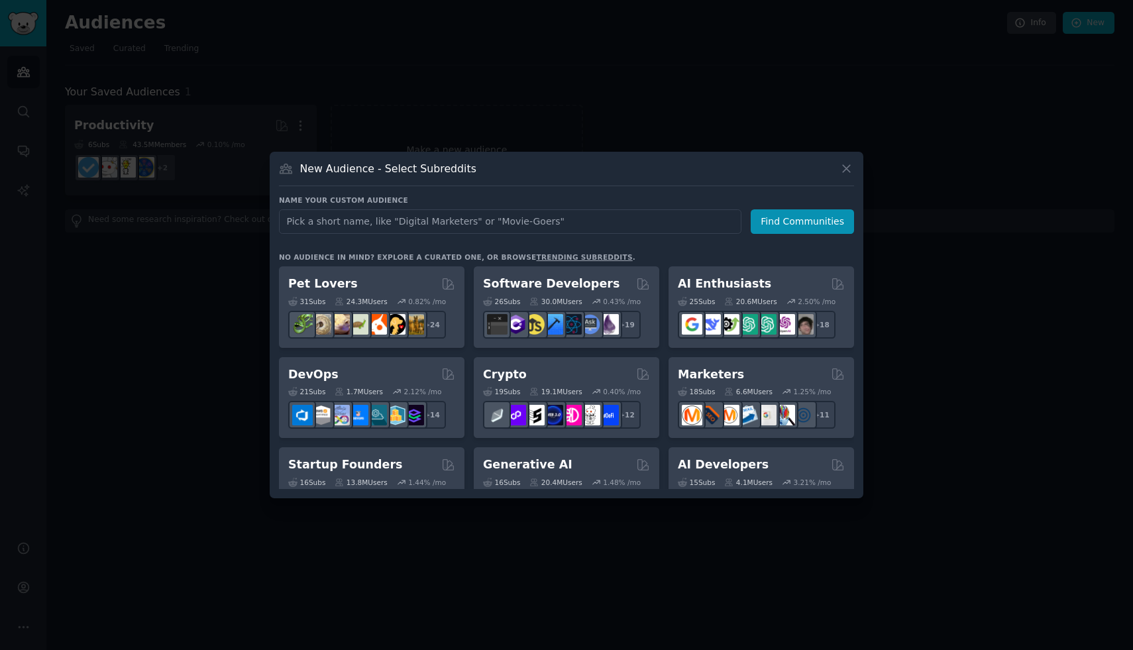
click at [536, 256] on link "trending subreddits" at bounding box center [584, 257] width 96 height 8
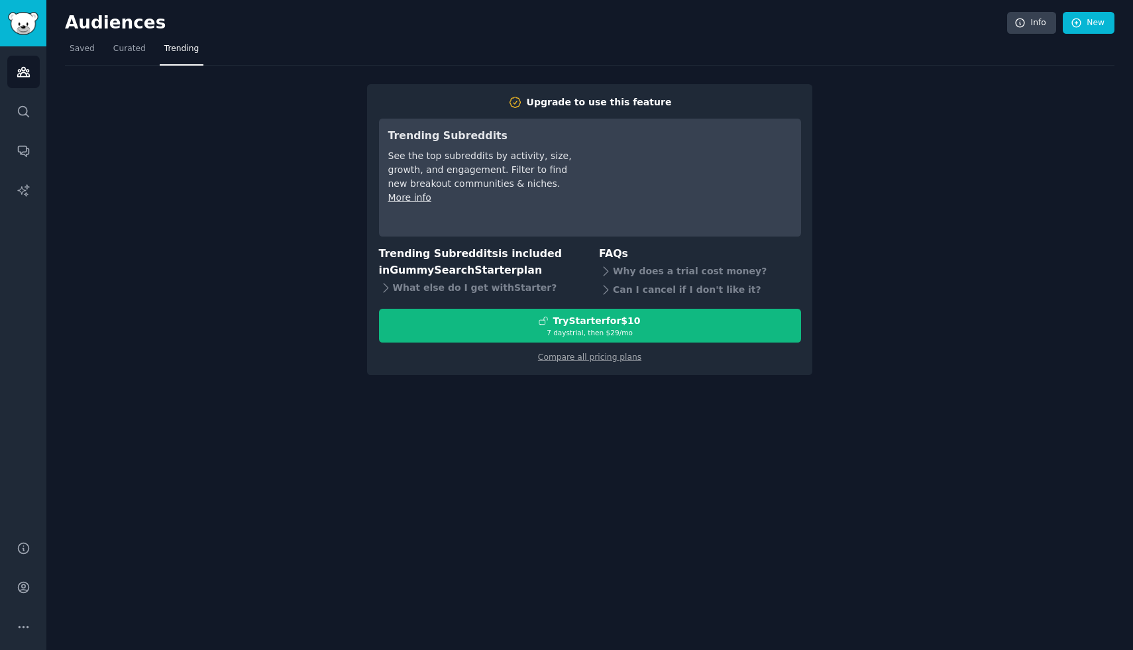
click at [166, 158] on div "Upgrade to use this feature Trending Subreddits See the top subreddits by activ…" at bounding box center [589, 220] width 1049 height 309
click at [619, 293] on div "Can I cancel if I don't like it?" at bounding box center [700, 290] width 202 height 19
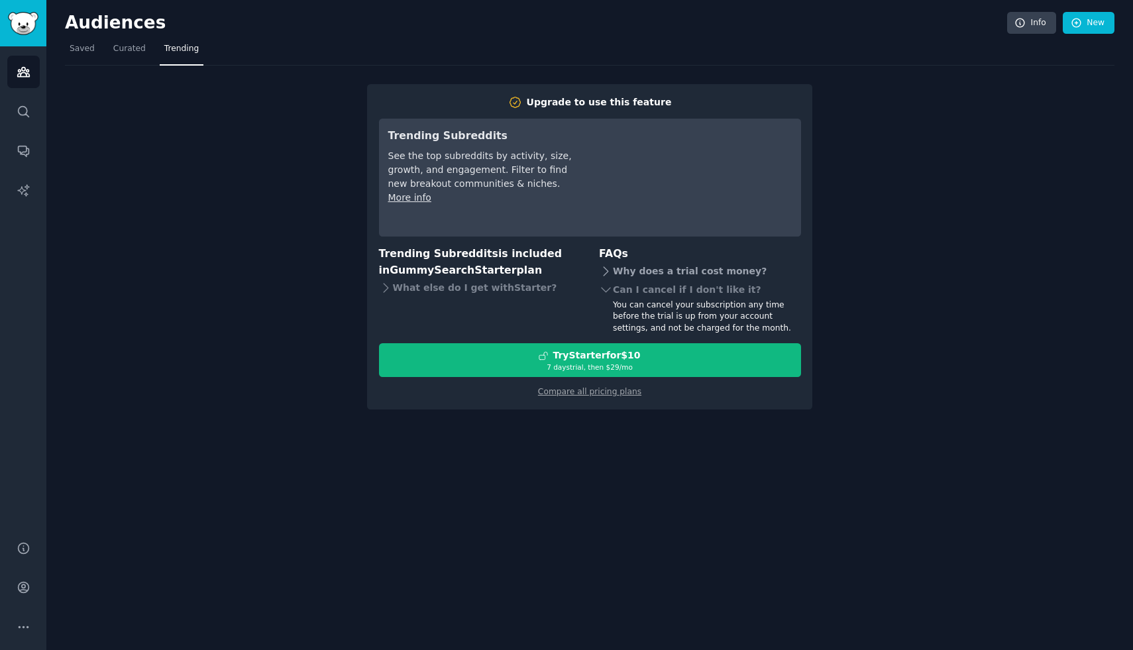
click at [616, 270] on div "Why does a trial cost money?" at bounding box center [700, 271] width 202 height 19
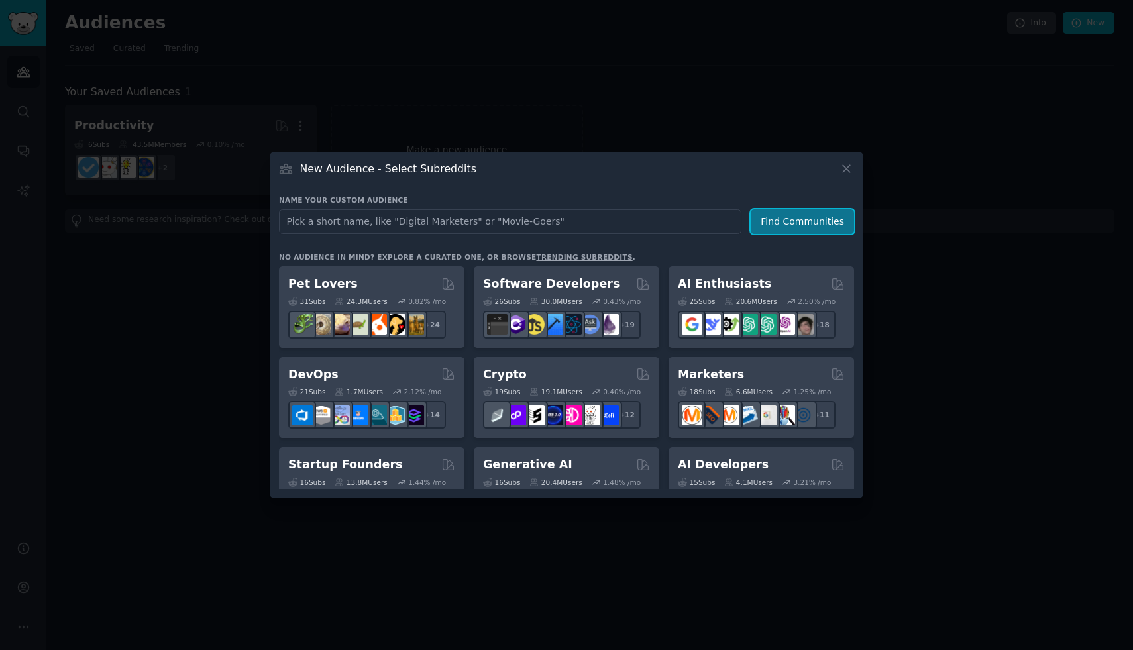
click at [829, 225] on button "Find Communities" at bounding box center [801, 221] width 103 height 25
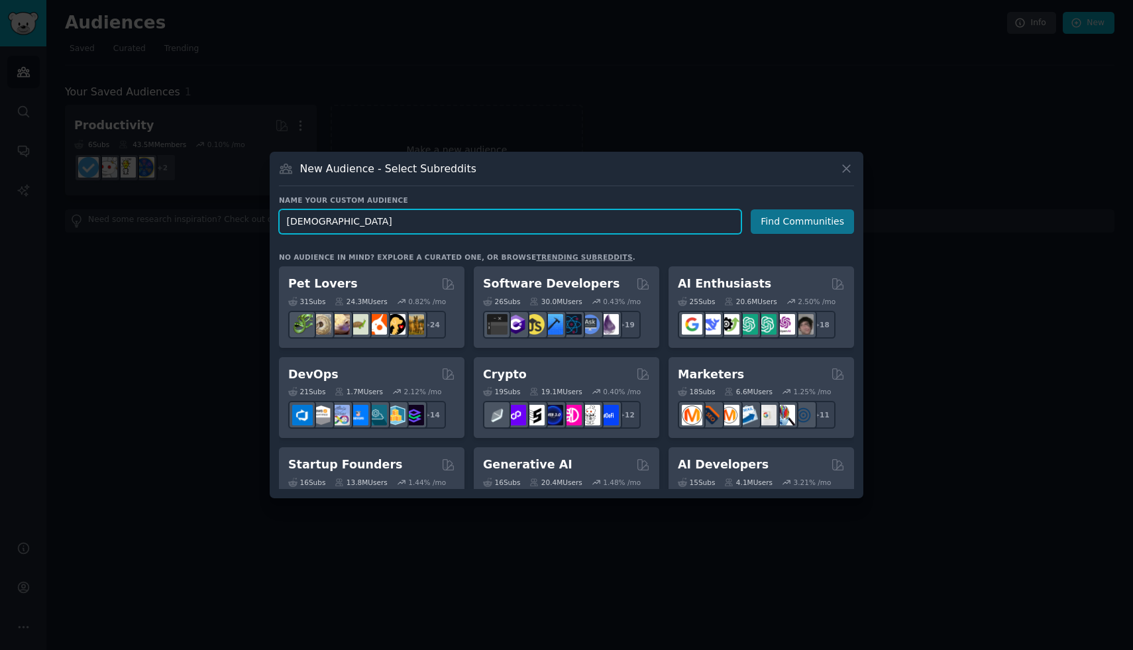
type input "foreigners"
click at [800, 230] on button "Find Communities" at bounding box center [801, 221] width 103 height 25
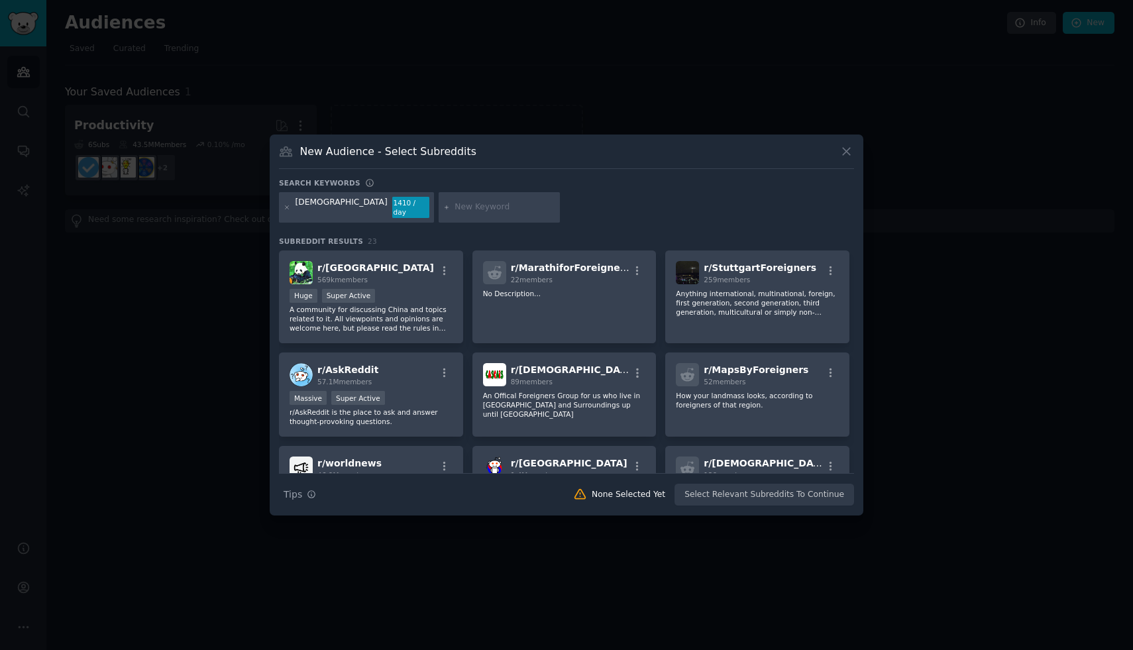
click at [286, 211] on div at bounding box center [286, 207] width 7 height 21
click at [287, 209] on icon at bounding box center [286, 207] width 7 height 7
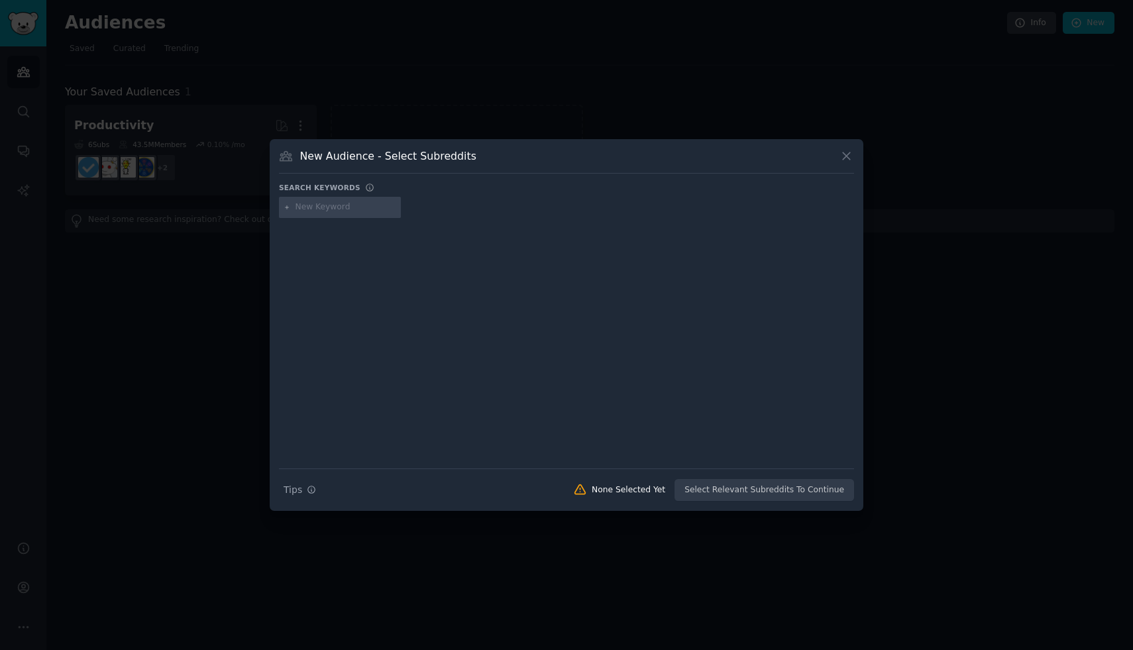
click at [329, 215] on div at bounding box center [340, 207] width 122 height 21
click at [328, 213] on div at bounding box center [340, 207] width 122 height 21
click at [327, 205] on input "text" at bounding box center [345, 207] width 101 height 12
type input "mexico city"
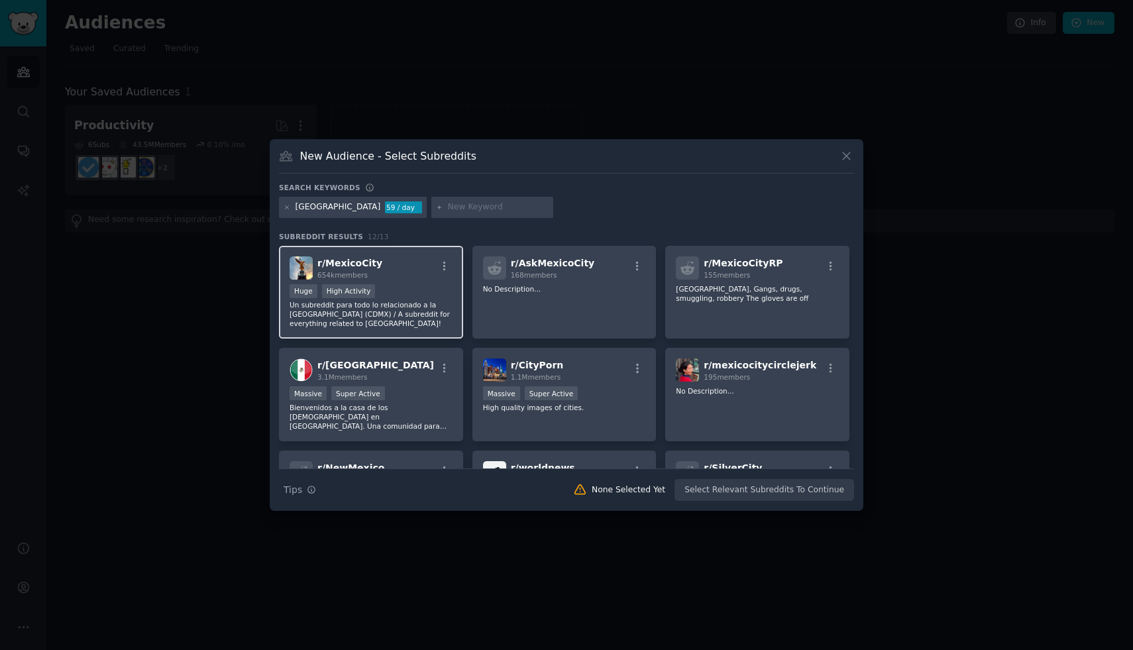
click at [389, 266] on div "r/ MexicoCity 654k members" at bounding box center [370, 267] width 163 height 23
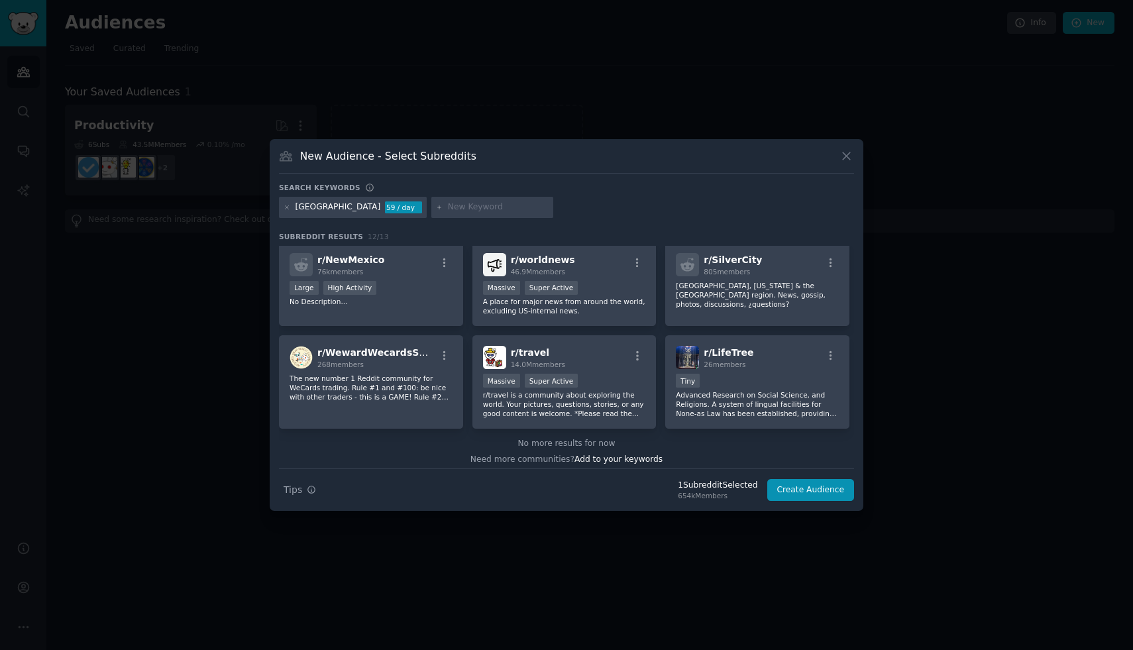
scroll to position [215, 0]
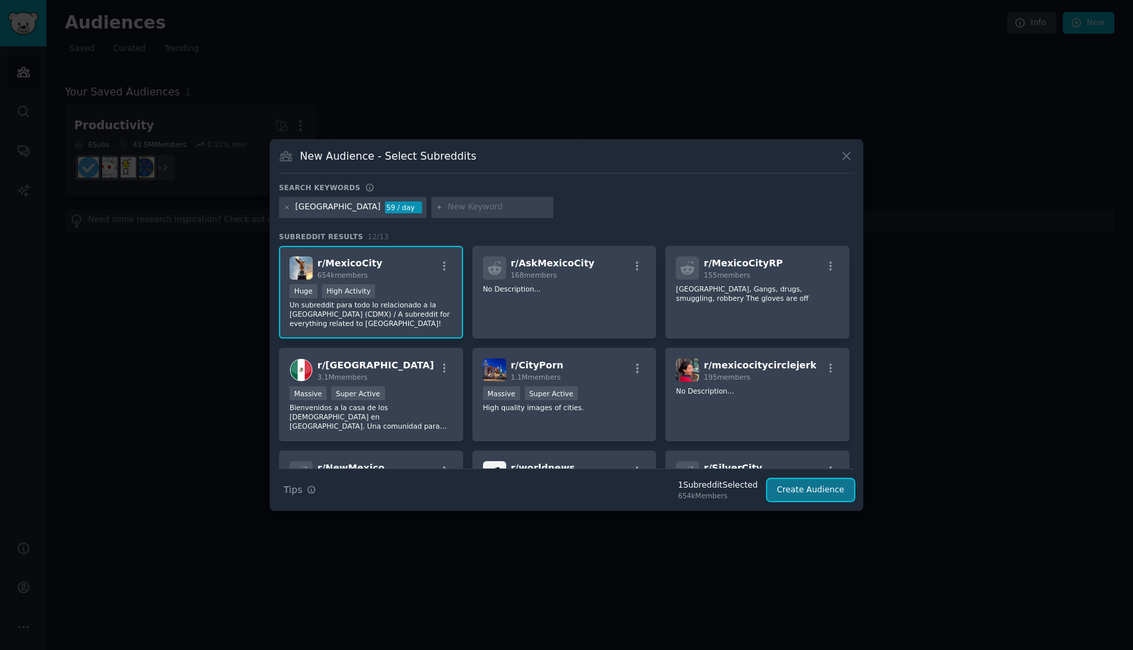
click at [815, 493] on button "Create Audience" at bounding box center [810, 490] width 87 height 23
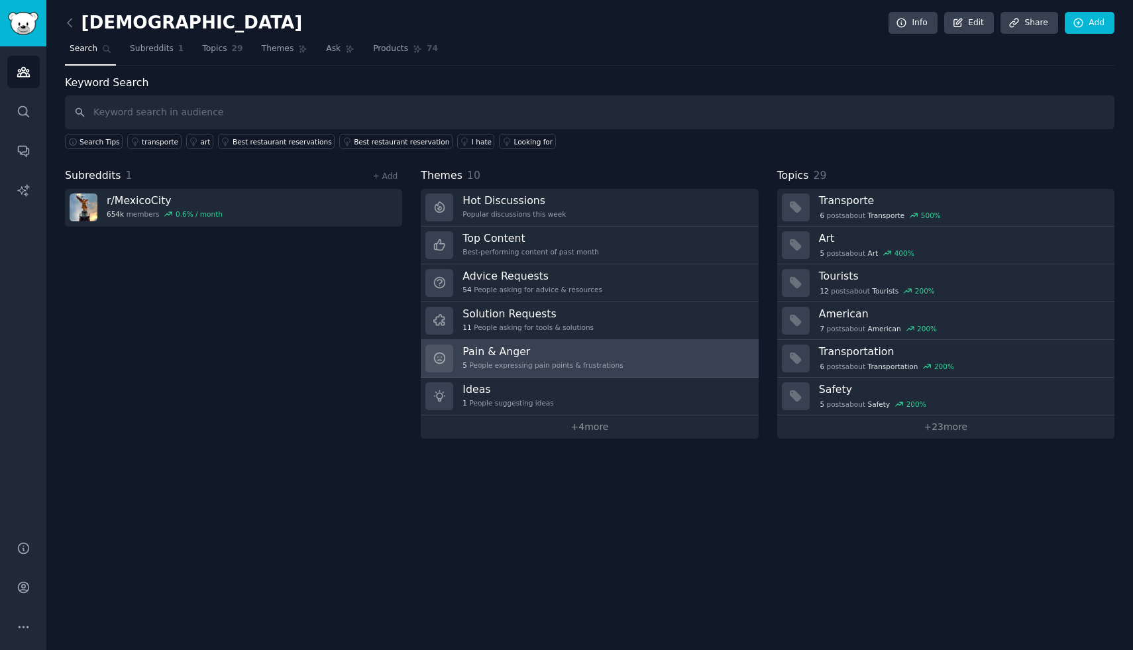
click at [518, 348] on h3 "Pain & Anger" at bounding box center [542, 351] width 160 height 14
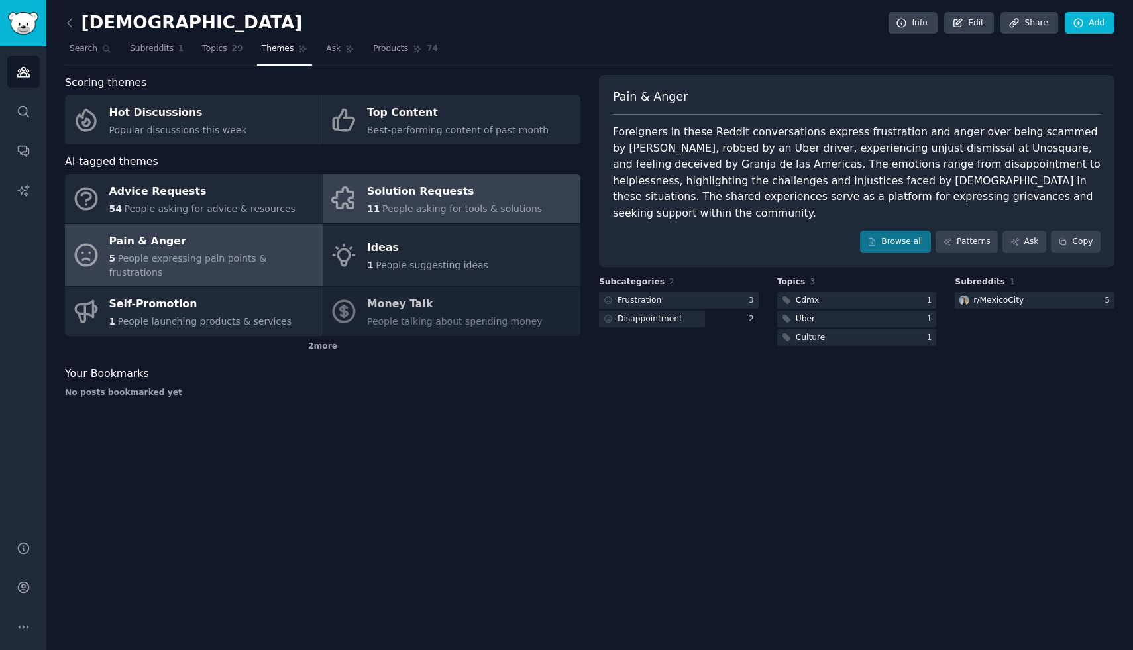
click at [447, 183] on div "Solution Requests" at bounding box center [454, 191] width 175 height 21
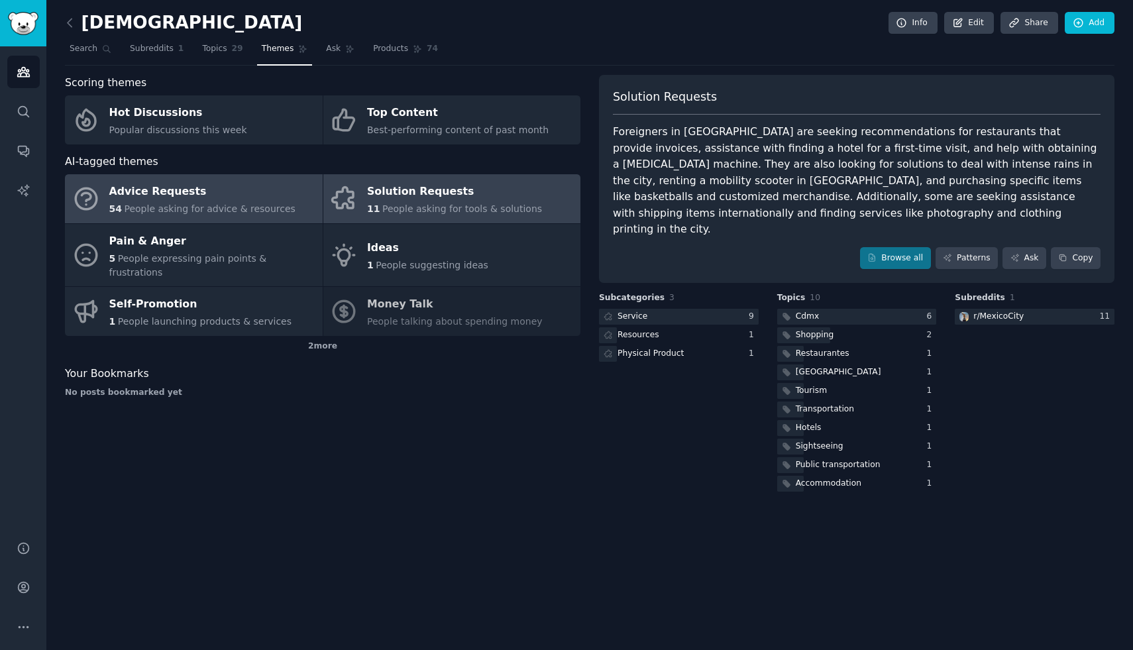
click at [181, 199] on div "Advice Requests" at bounding box center [202, 191] width 186 height 21
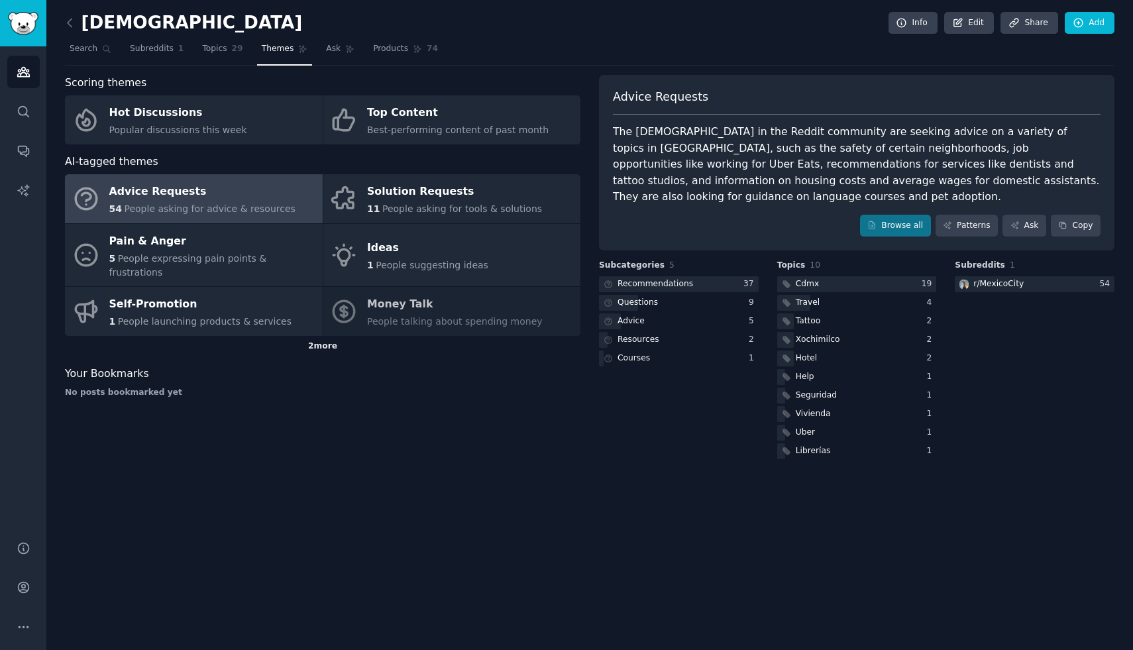
click at [321, 336] on div "2 more" at bounding box center [322, 346] width 515 height 21
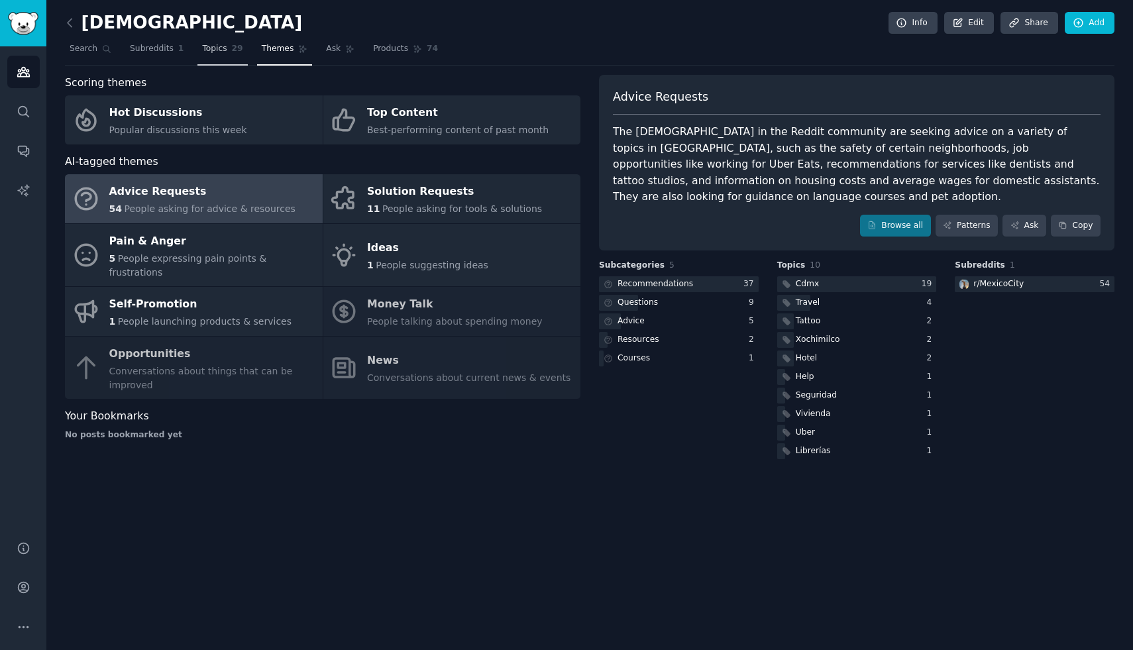
click at [219, 52] on span "Topics" at bounding box center [214, 49] width 25 height 12
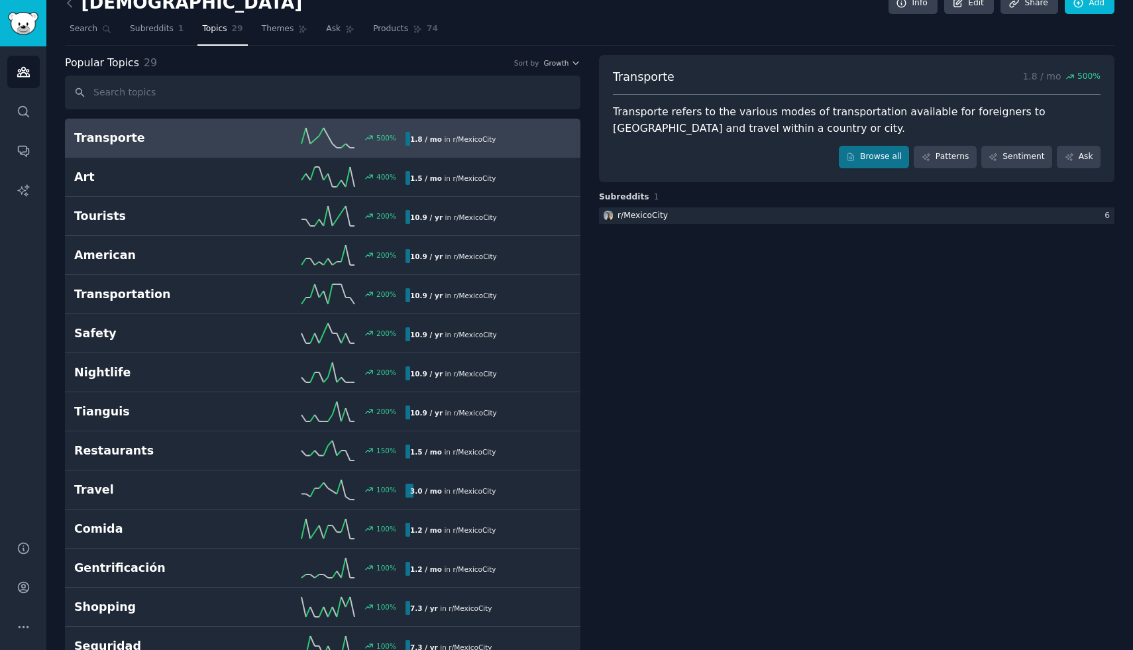
scroll to position [17, 0]
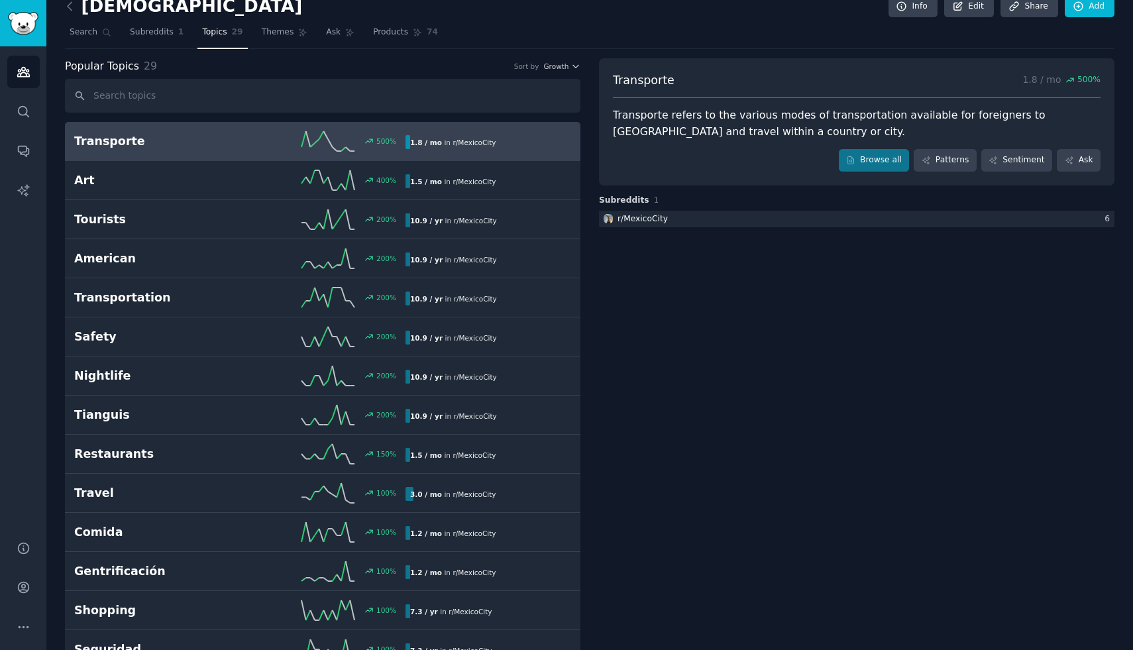
click at [104, 146] on h2 "Transporte" at bounding box center [157, 141] width 166 height 17
click at [514, 144] on div "1.8 / mo in r/ MexicoCity" at bounding box center [483, 142] width 156 height 14
click at [28, 32] on img "Sidebar" at bounding box center [23, 23] width 30 height 23
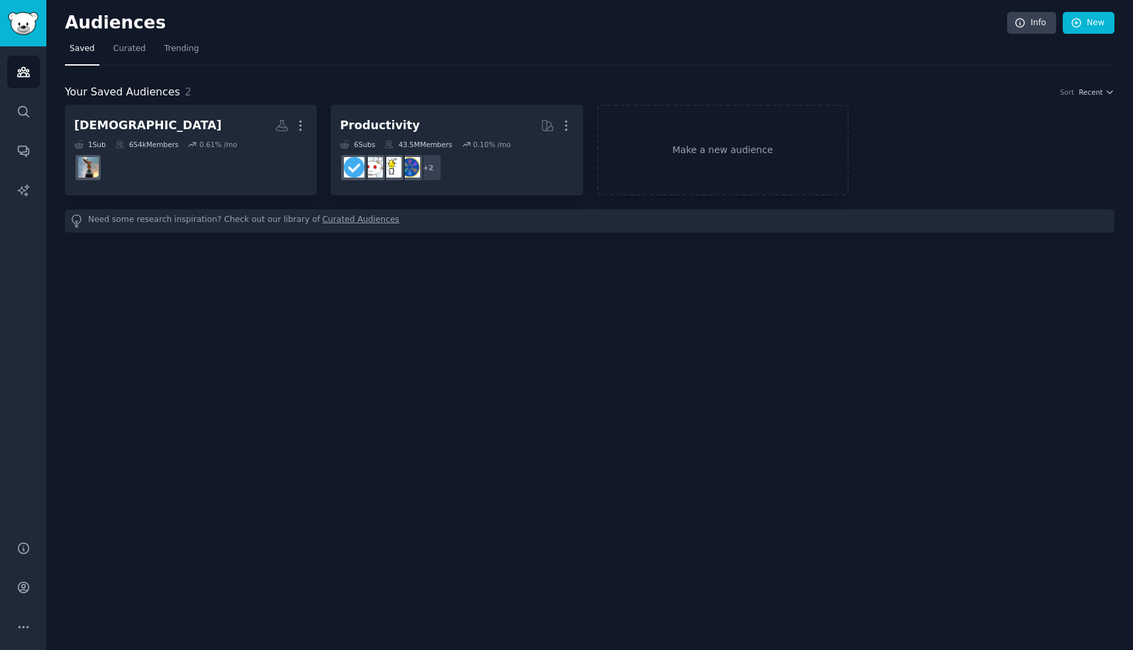
click at [328, 219] on link "Curated Audiences" at bounding box center [361, 221] width 77 height 14
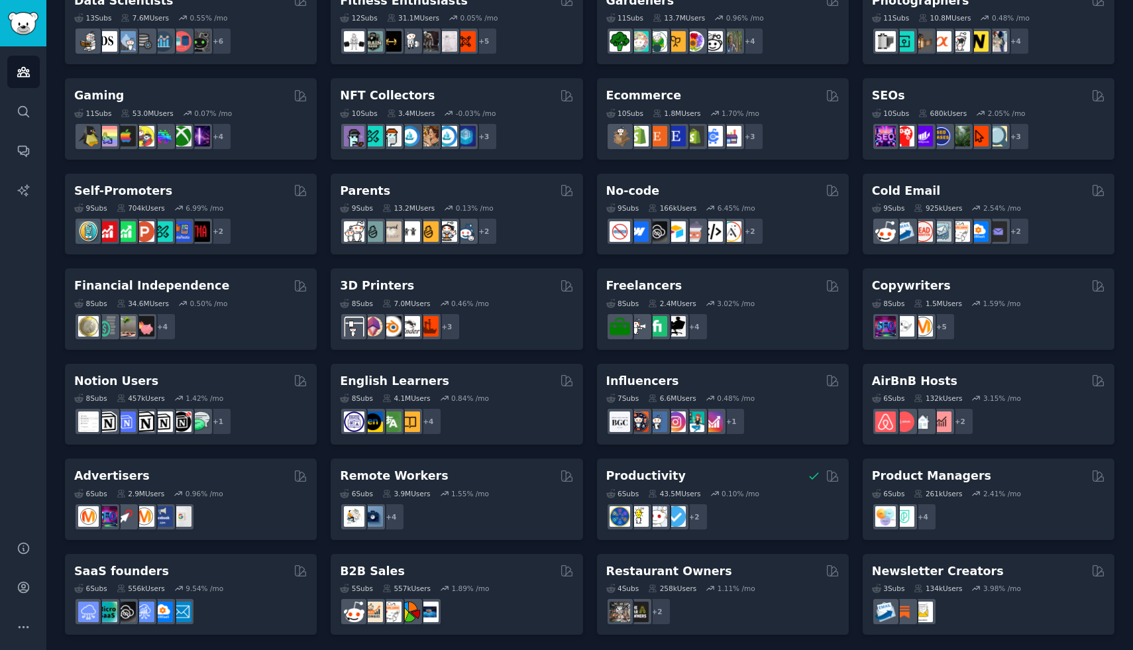
scroll to position [410, 0]
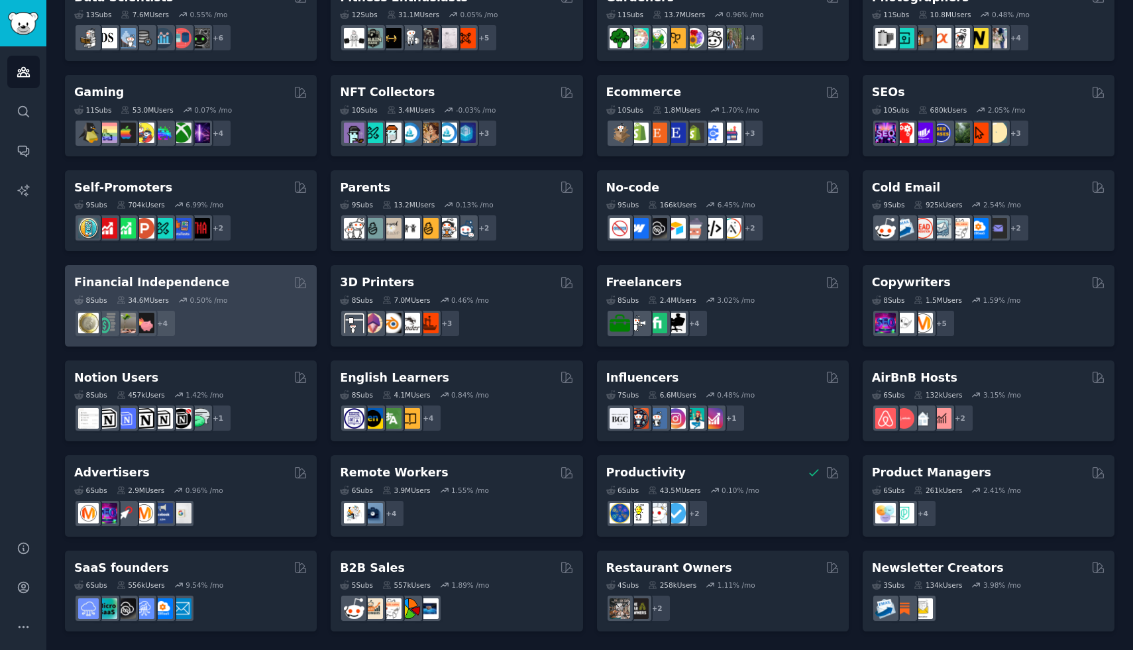
click at [259, 312] on div "+ 4" at bounding box center [190, 323] width 233 height 28
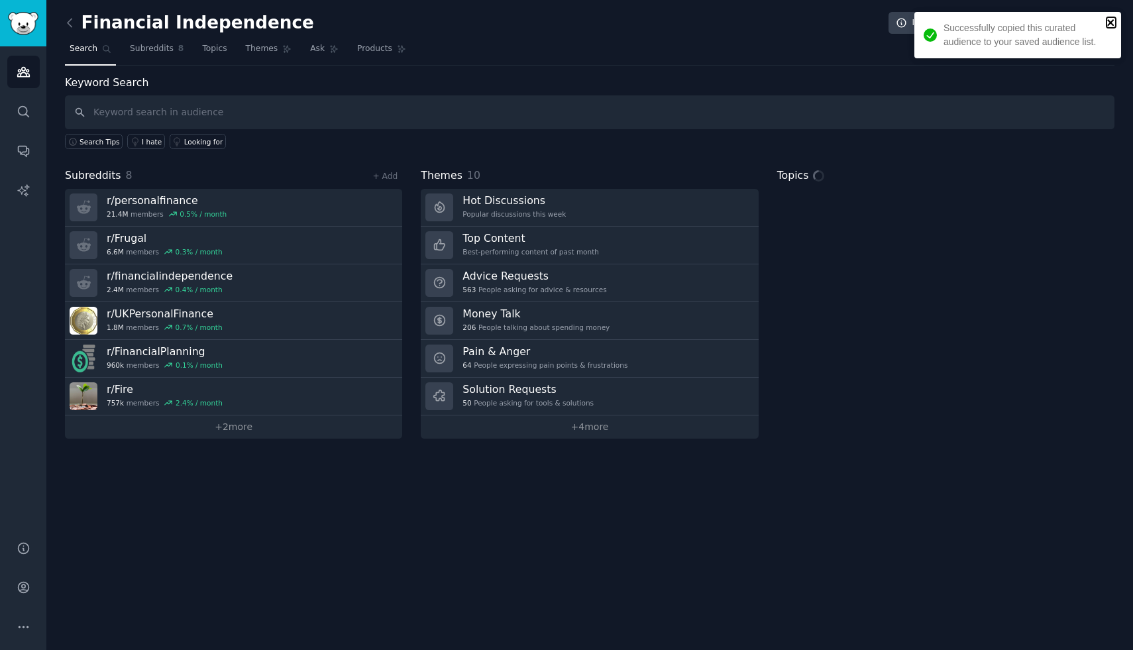
click at [1110, 25] on icon "close" at bounding box center [1110, 22] width 9 height 11
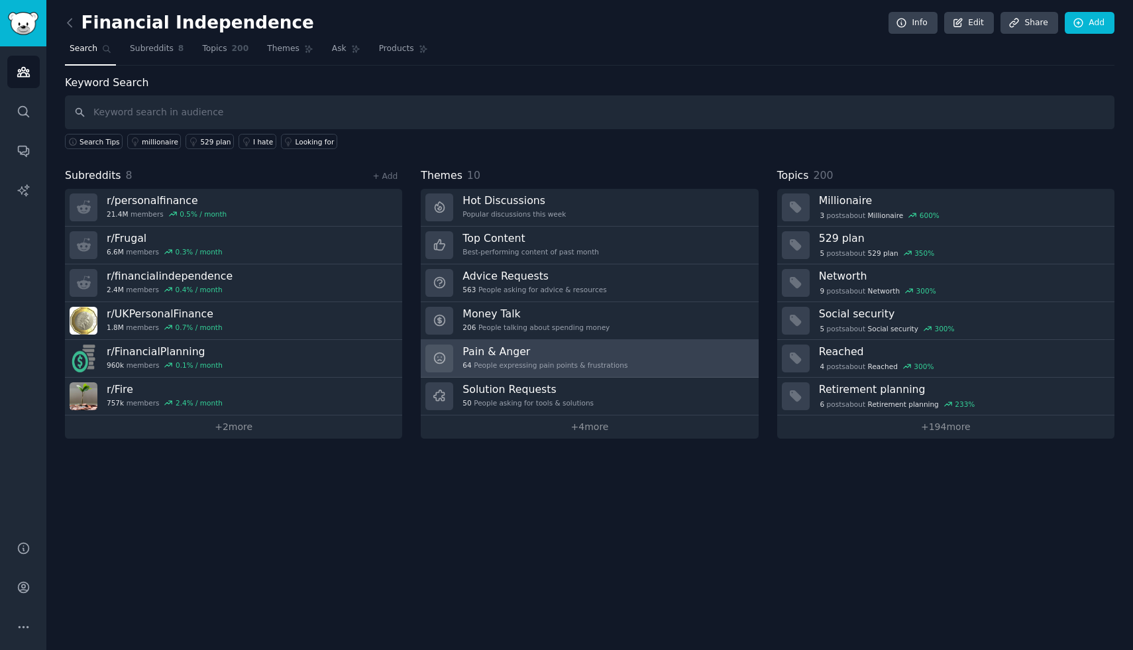
click at [620, 358] on h3 "Pain & Anger" at bounding box center [544, 351] width 165 height 14
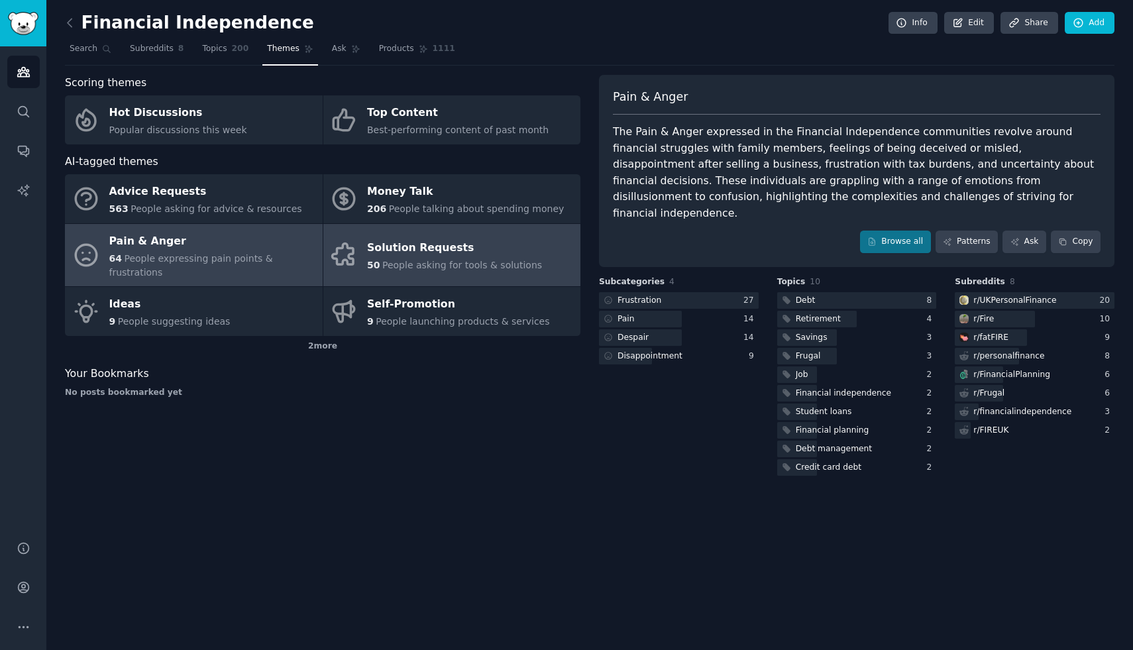
click at [424, 247] on div "Solution Requests" at bounding box center [454, 248] width 175 height 21
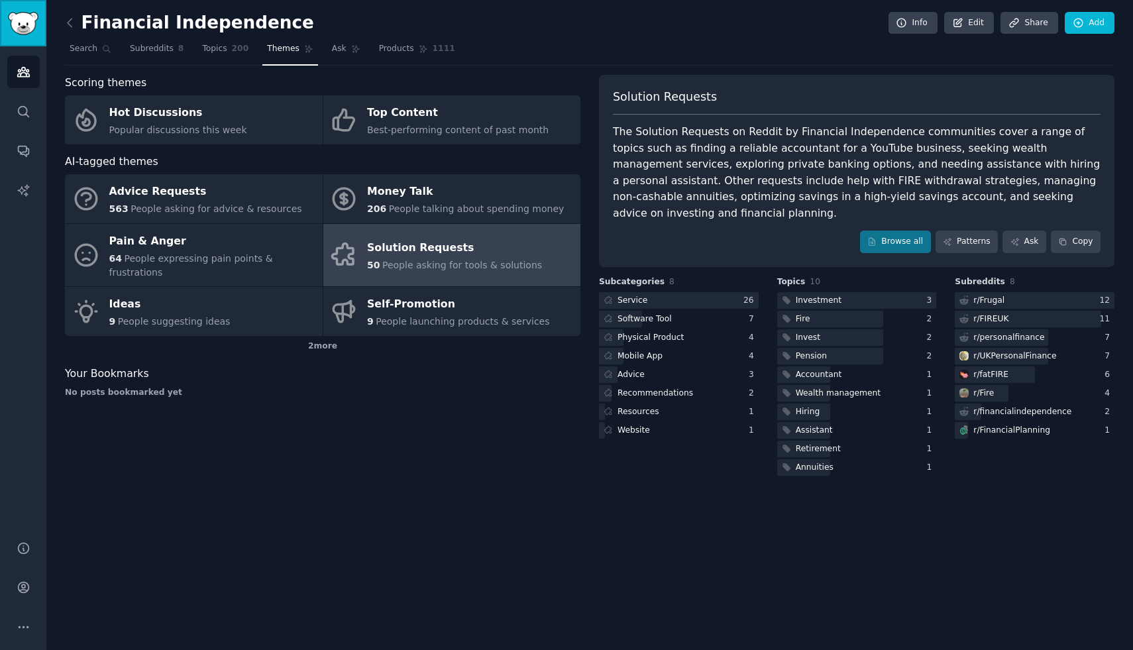
click at [34, 23] on img "Sidebar" at bounding box center [23, 23] width 30 height 23
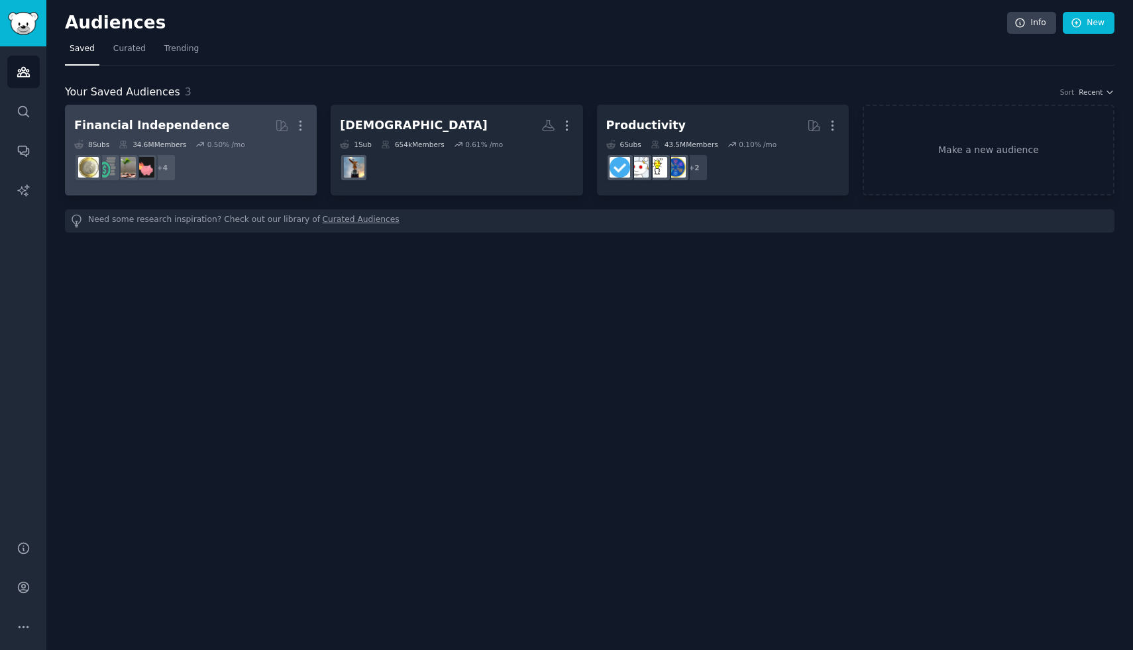
click at [307, 128] on link "Financial Independence More 8 Sub s 34.6M Members 0.50 % /mo + 4" at bounding box center [191, 150] width 252 height 91
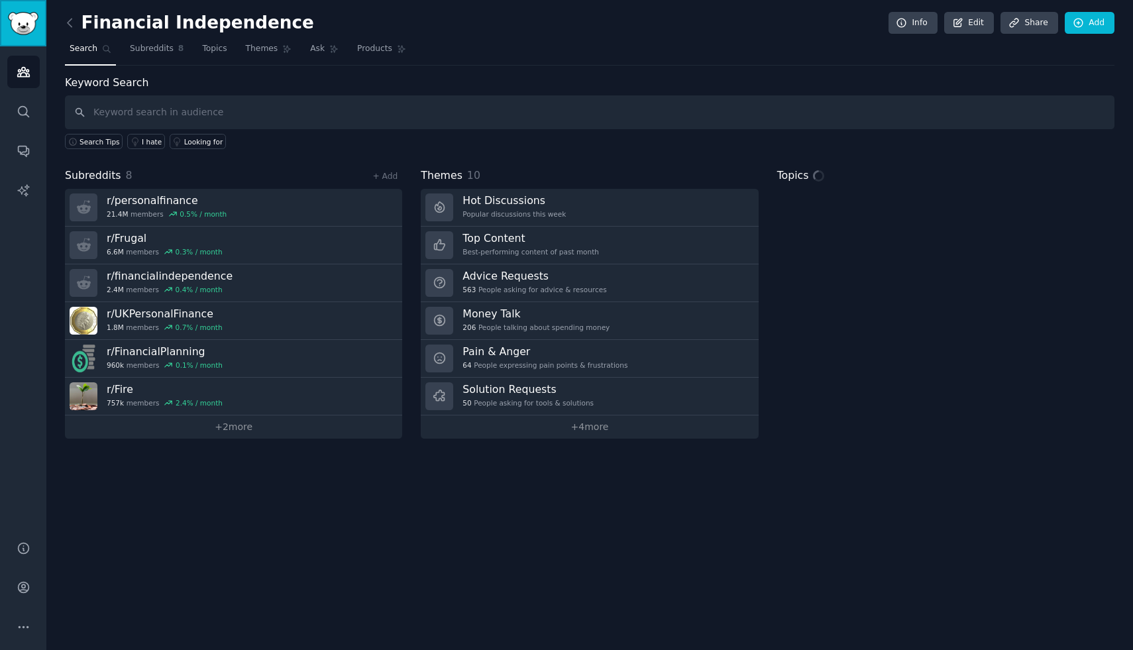
click at [23, 21] on img "Sidebar" at bounding box center [23, 23] width 30 height 23
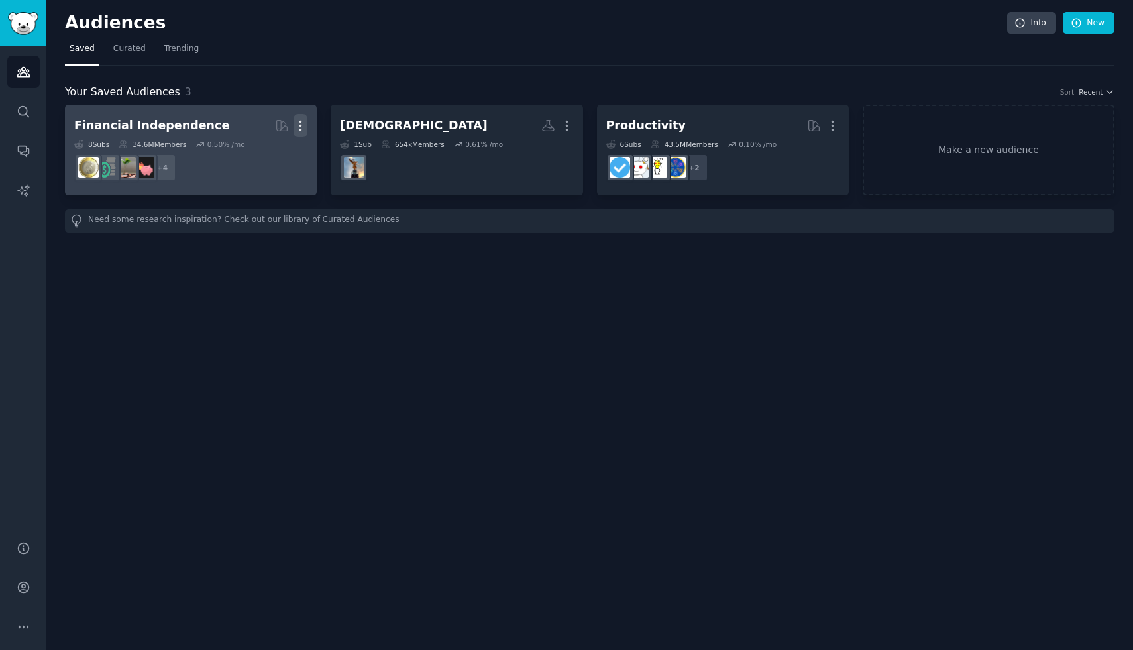
click at [304, 123] on icon "button" at bounding box center [300, 126] width 14 height 14
click at [280, 149] on div "Delete" at bounding box center [255, 154] width 63 height 28
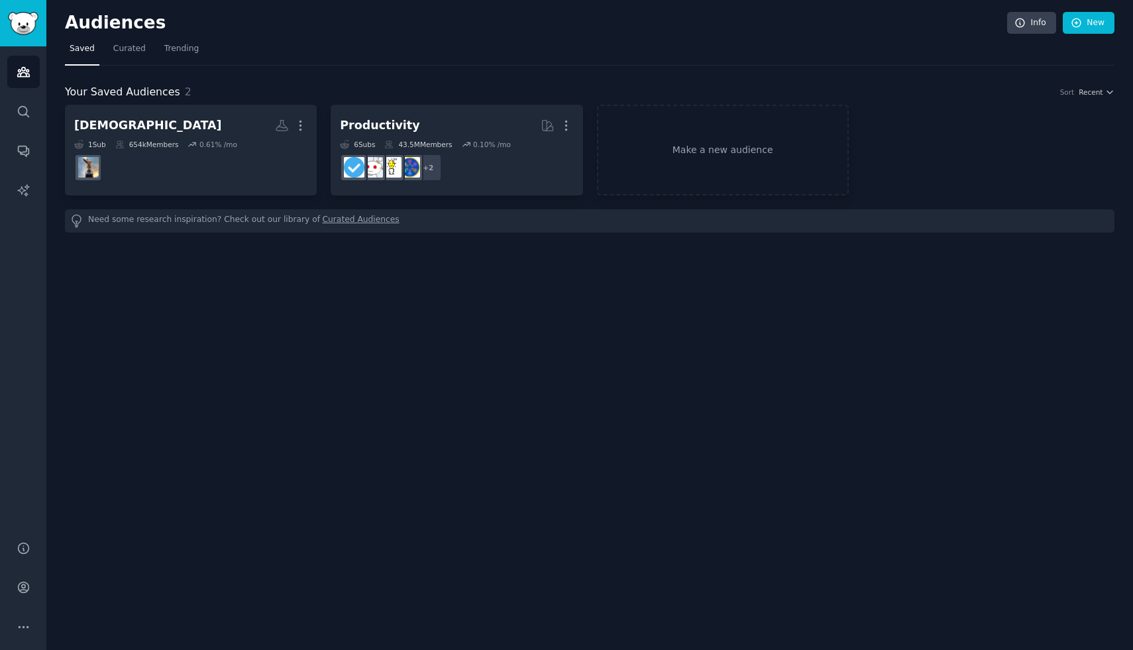
click at [351, 217] on link "Curated Audiences" at bounding box center [361, 221] width 77 height 14
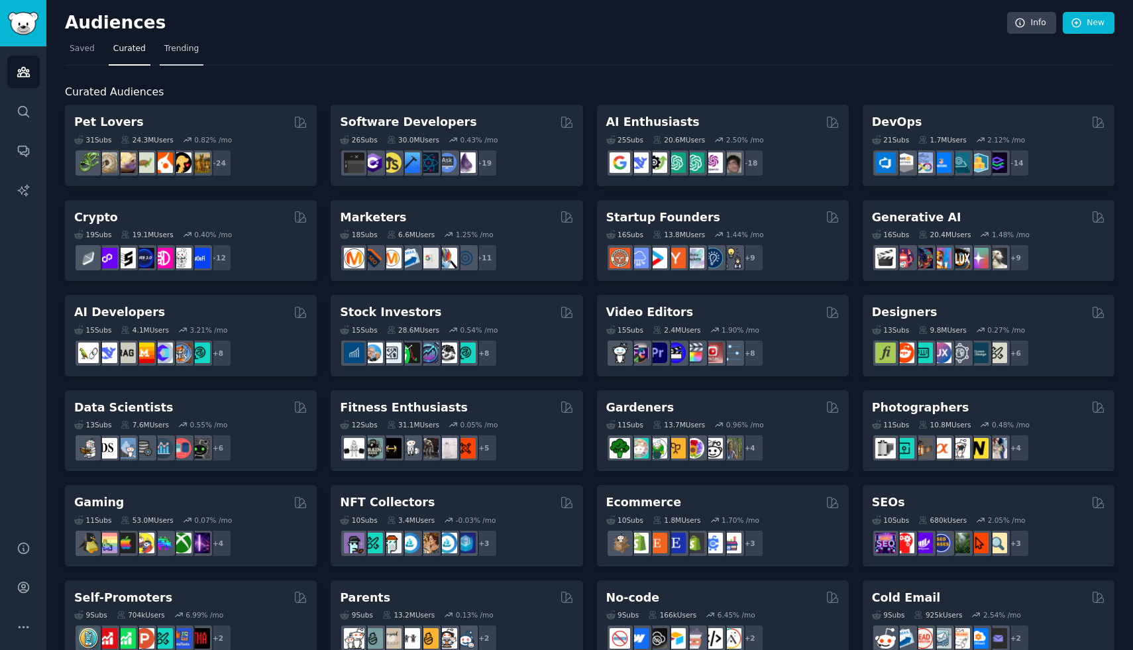
click at [181, 53] on span "Trending" at bounding box center [181, 49] width 34 height 12
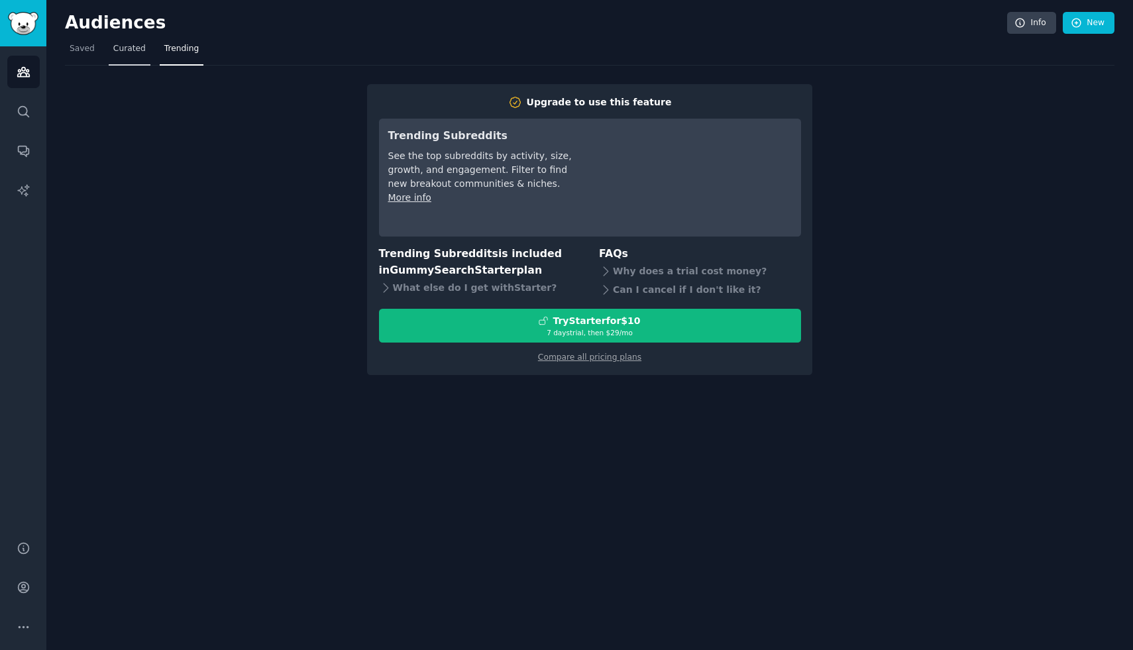
click at [138, 50] on span "Curated" at bounding box center [129, 49] width 32 height 12
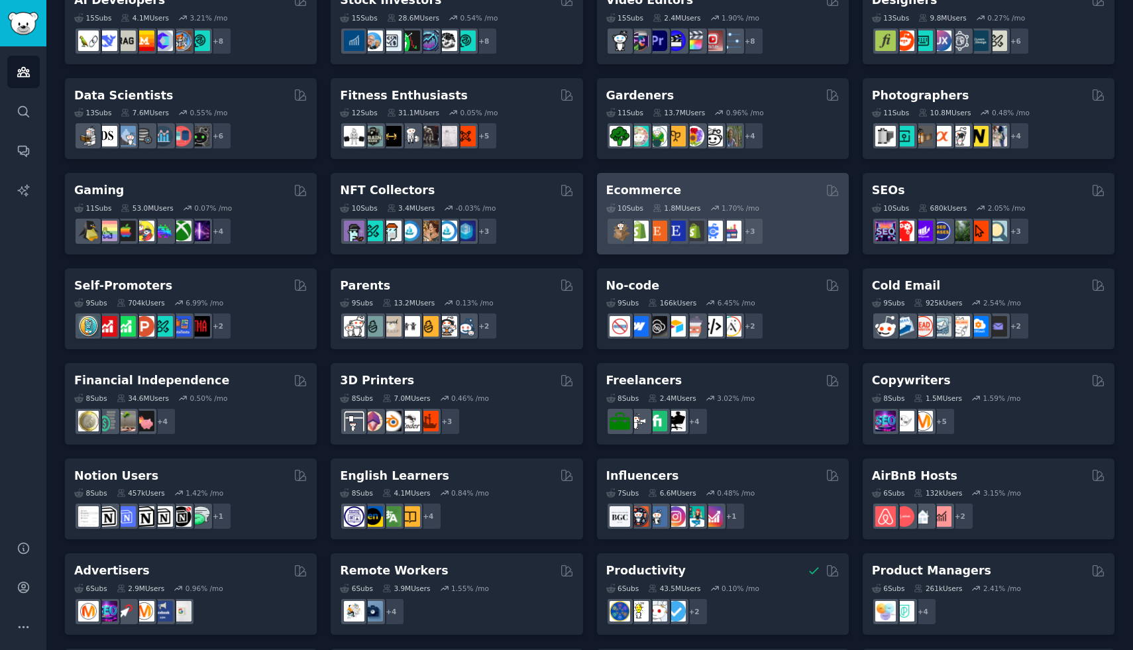
scroll to position [410, 0]
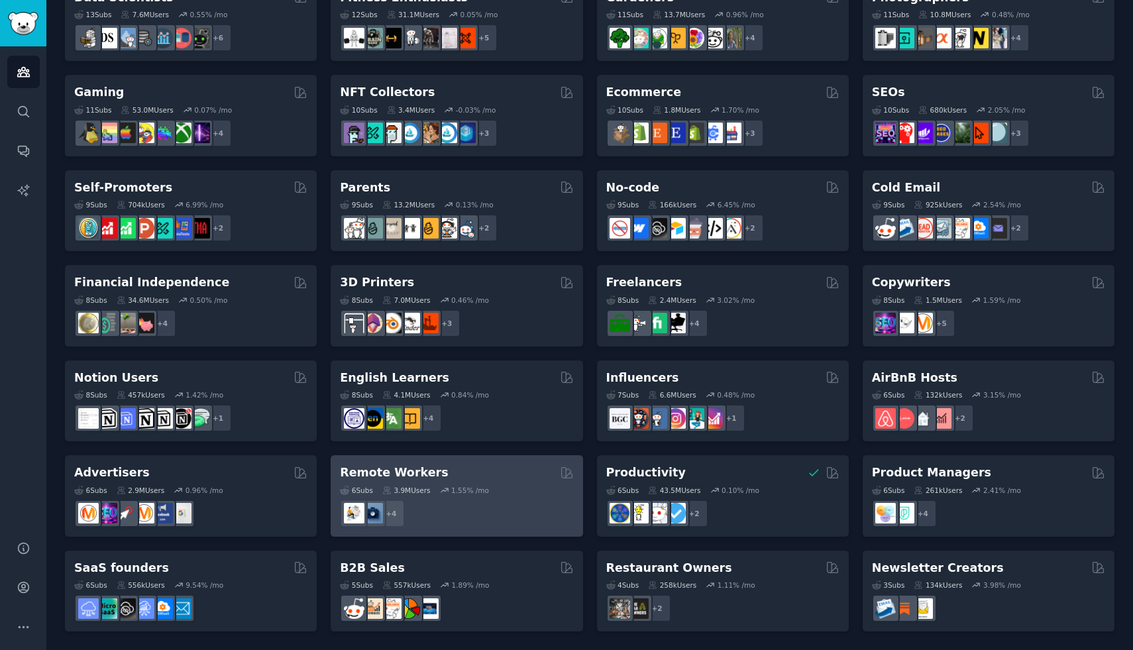
click at [530, 500] on div "+ 4" at bounding box center [456, 513] width 233 height 28
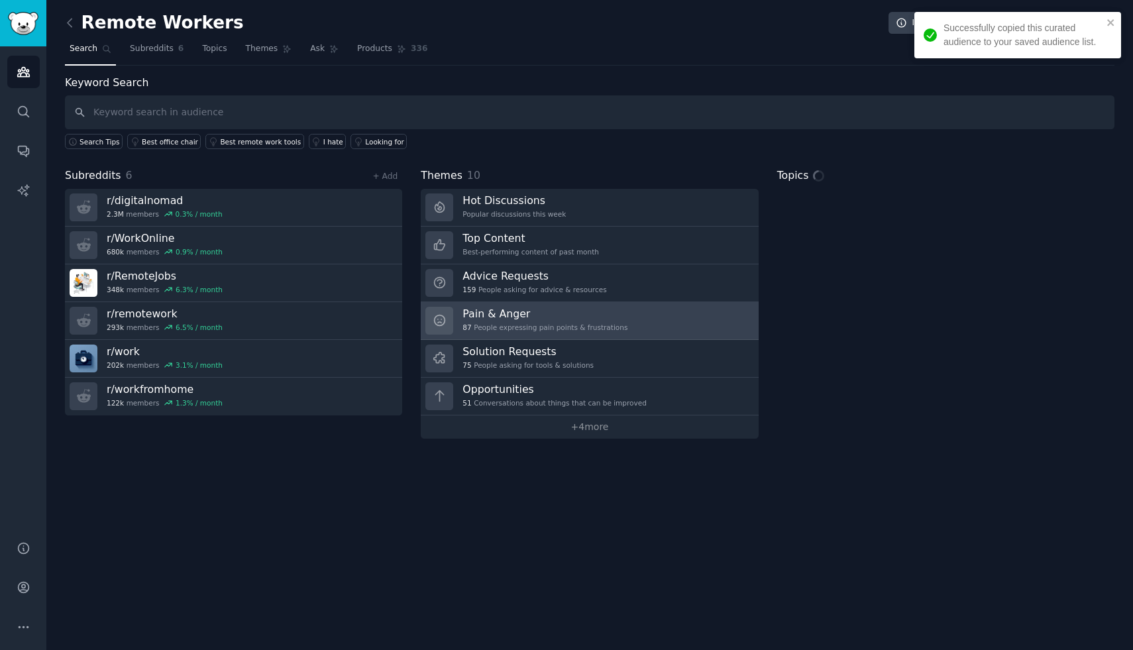
click at [503, 323] on div "87 People expressing pain points & frustrations" at bounding box center [544, 327] width 165 height 9
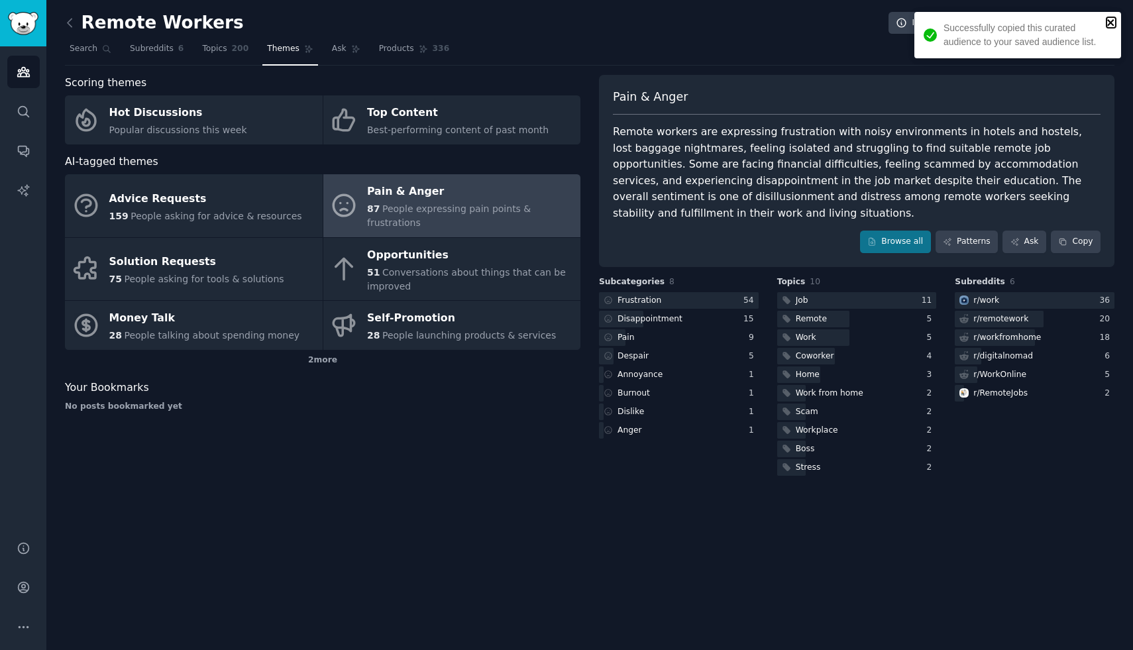
click at [1109, 25] on icon "close" at bounding box center [1110, 22] width 9 height 11
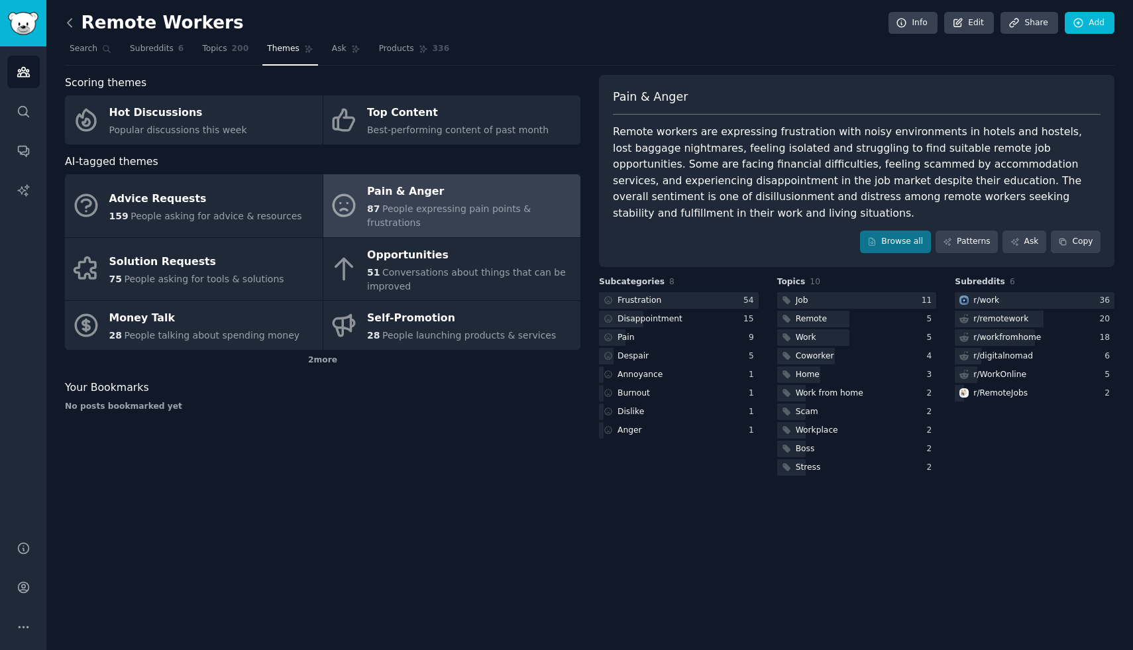
click at [70, 23] on icon at bounding box center [70, 23] width 14 height 14
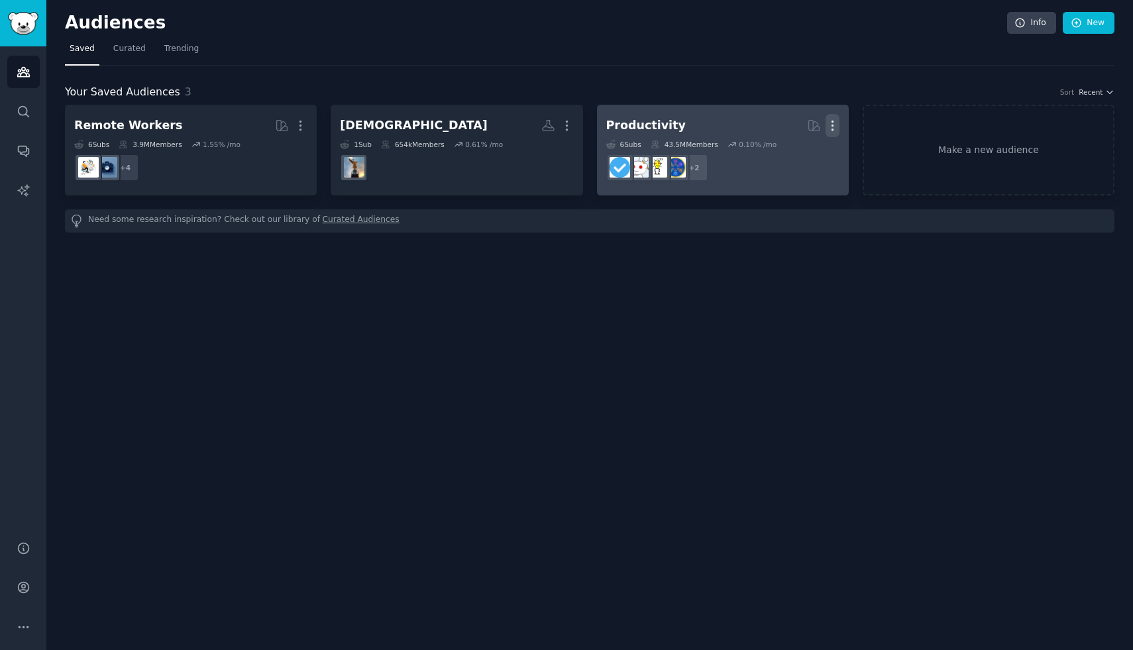
click at [834, 119] on icon "button" at bounding box center [832, 126] width 14 height 14
click at [801, 153] on p "Delete" at bounding box center [796, 153] width 30 height 14
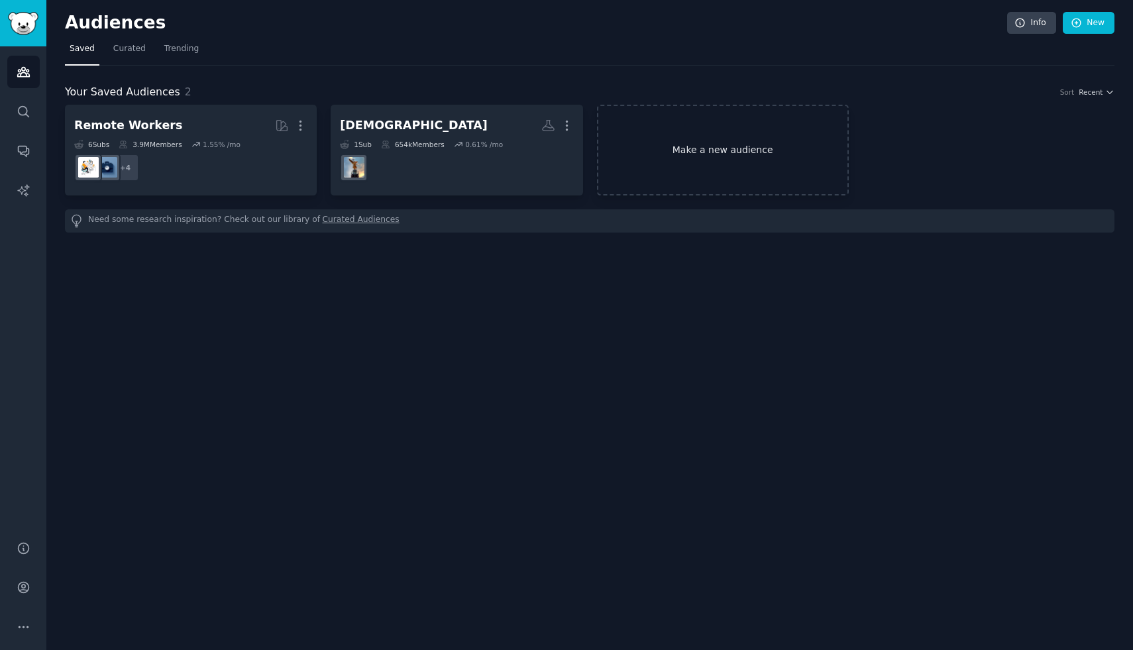
click at [695, 144] on link "Make a new audience" at bounding box center [723, 150] width 252 height 91
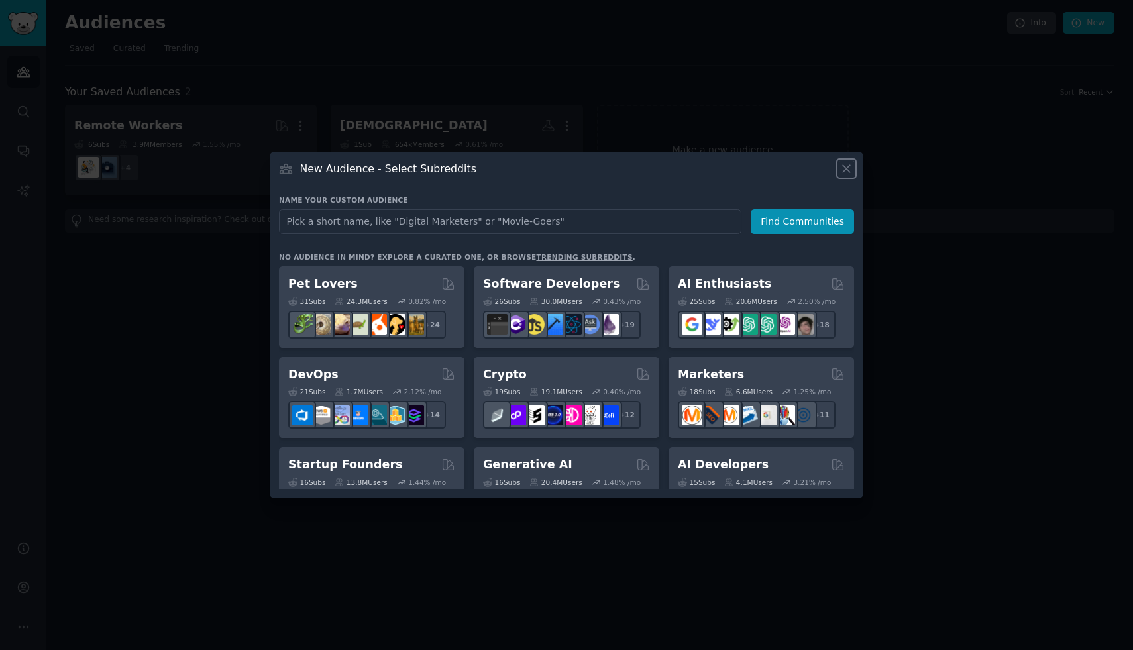
click at [841, 174] on icon at bounding box center [846, 169] width 14 height 14
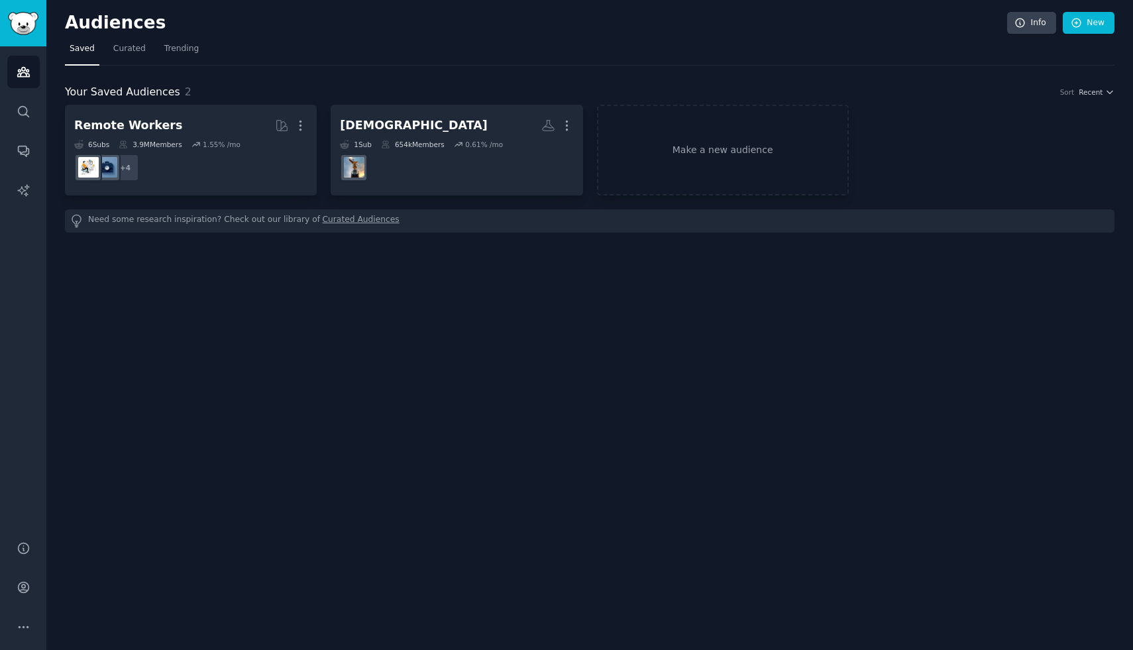
click at [348, 220] on link "Curated Audiences" at bounding box center [361, 221] width 77 height 14
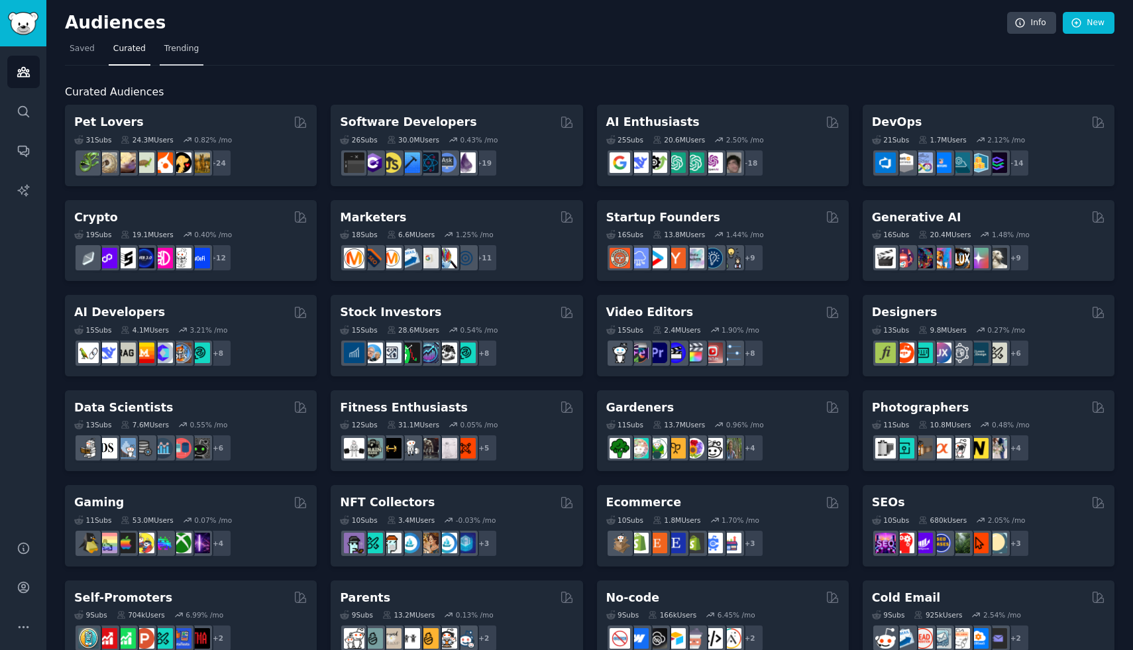
click at [176, 62] on link "Trending" at bounding box center [182, 51] width 44 height 27
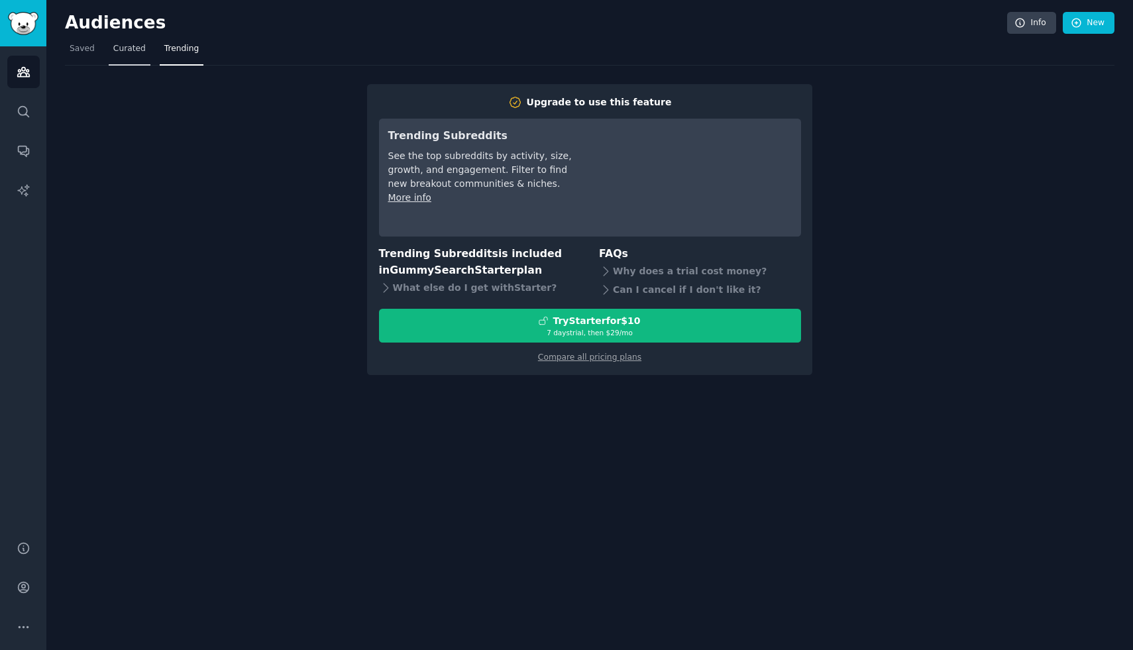
click at [125, 50] on span "Curated" at bounding box center [129, 49] width 32 height 12
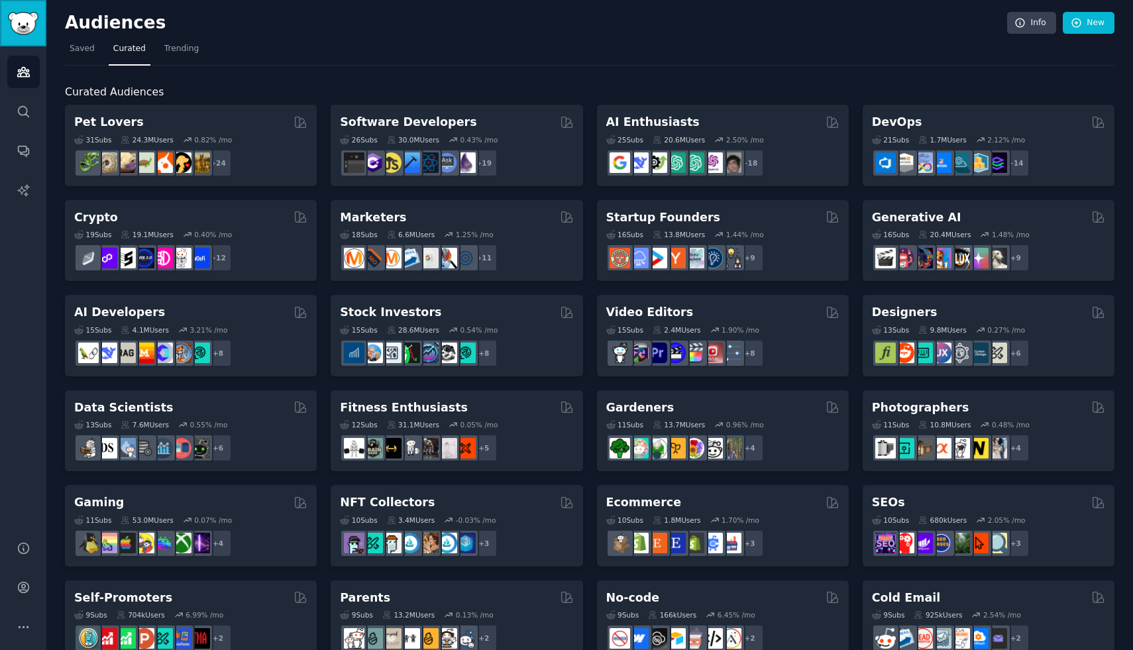
click at [28, 34] on img "Sidebar" at bounding box center [23, 23] width 30 height 23
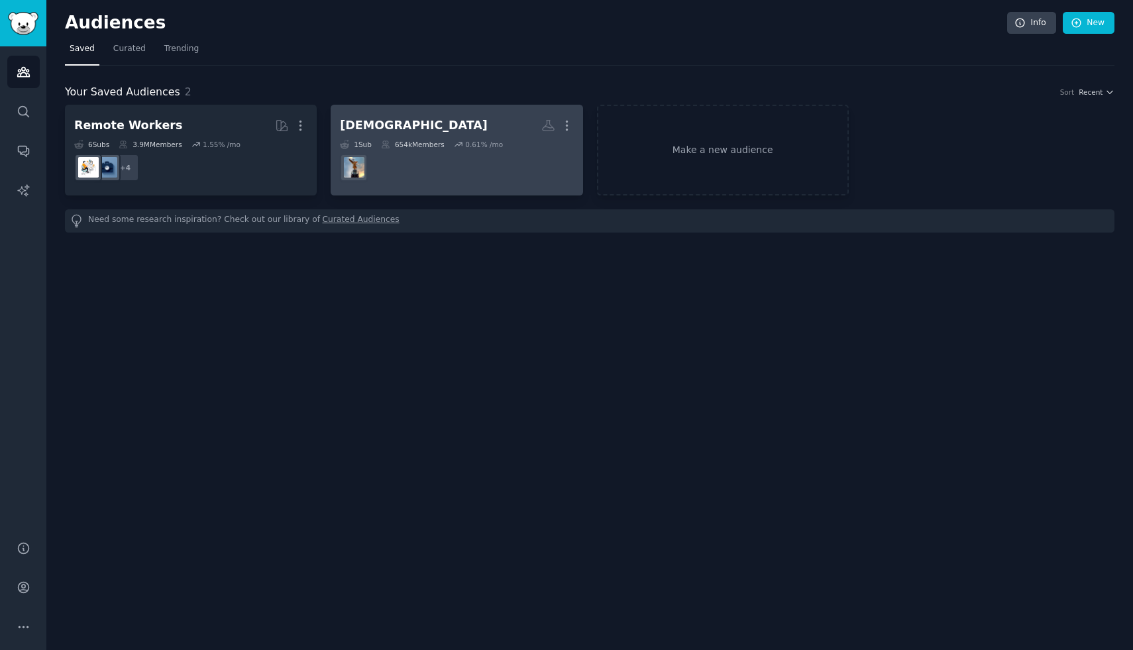
click at [431, 127] on h2 "foreigners More" at bounding box center [456, 125] width 233 height 23
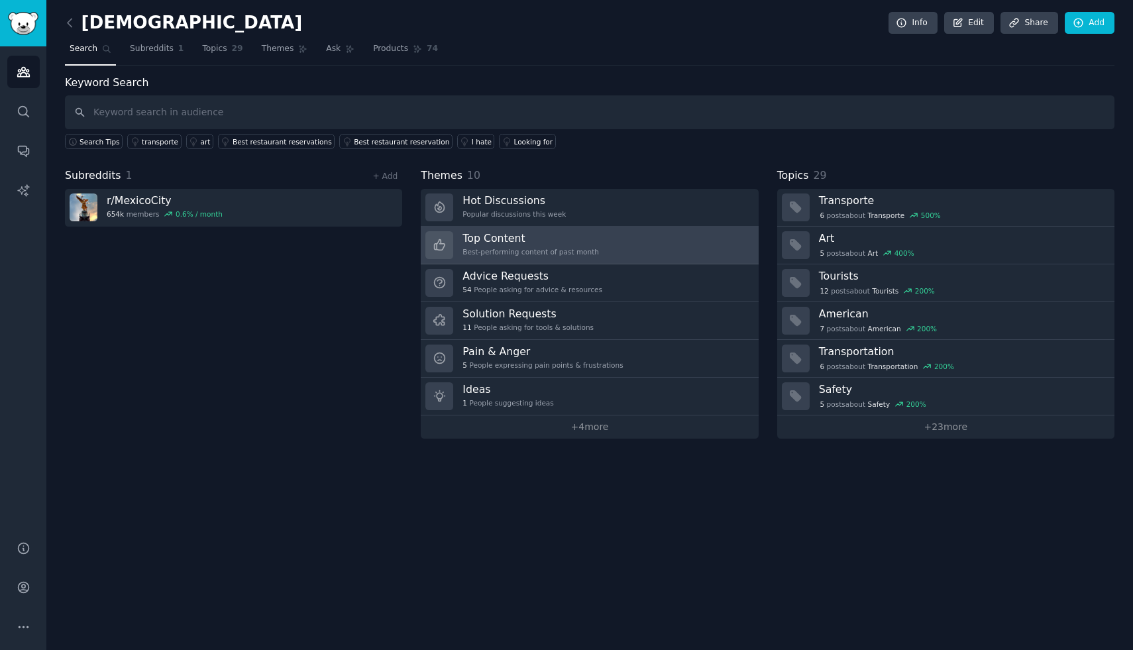
click at [491, 232] on h3 "Top Content" at bounding box center [530, 238] width 136 height 14
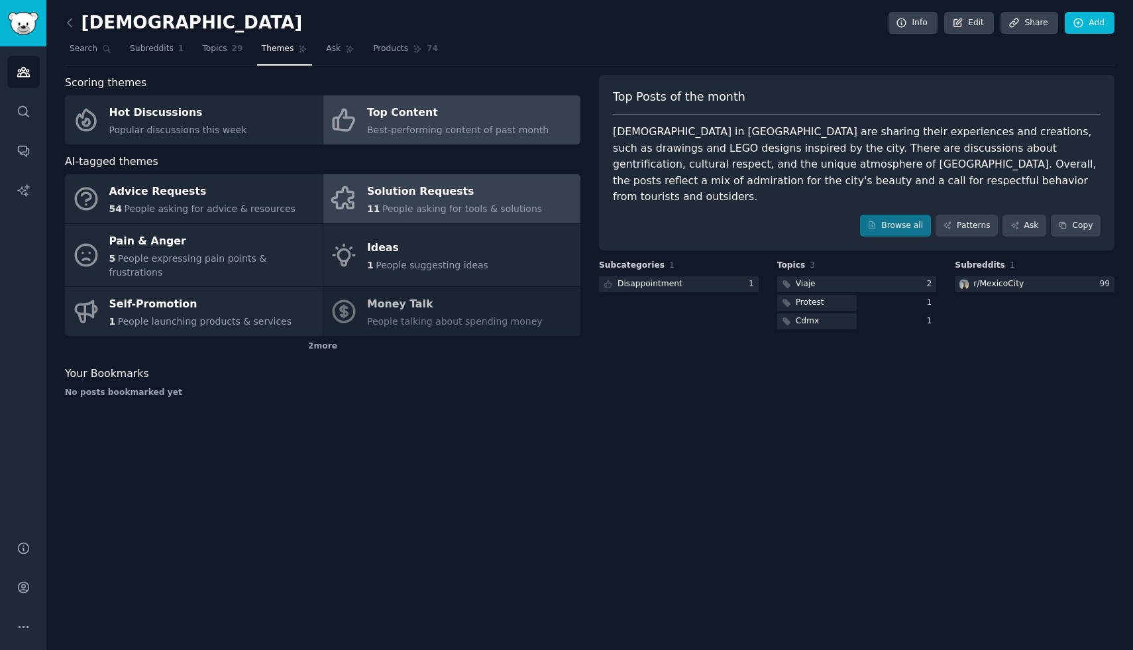
click at [413, 203] on div "11 People asking for tools & solutions" at bounding box center [454, 209] width 175 height 14
